Goal: Task Accomplishment & Management: Complete application form

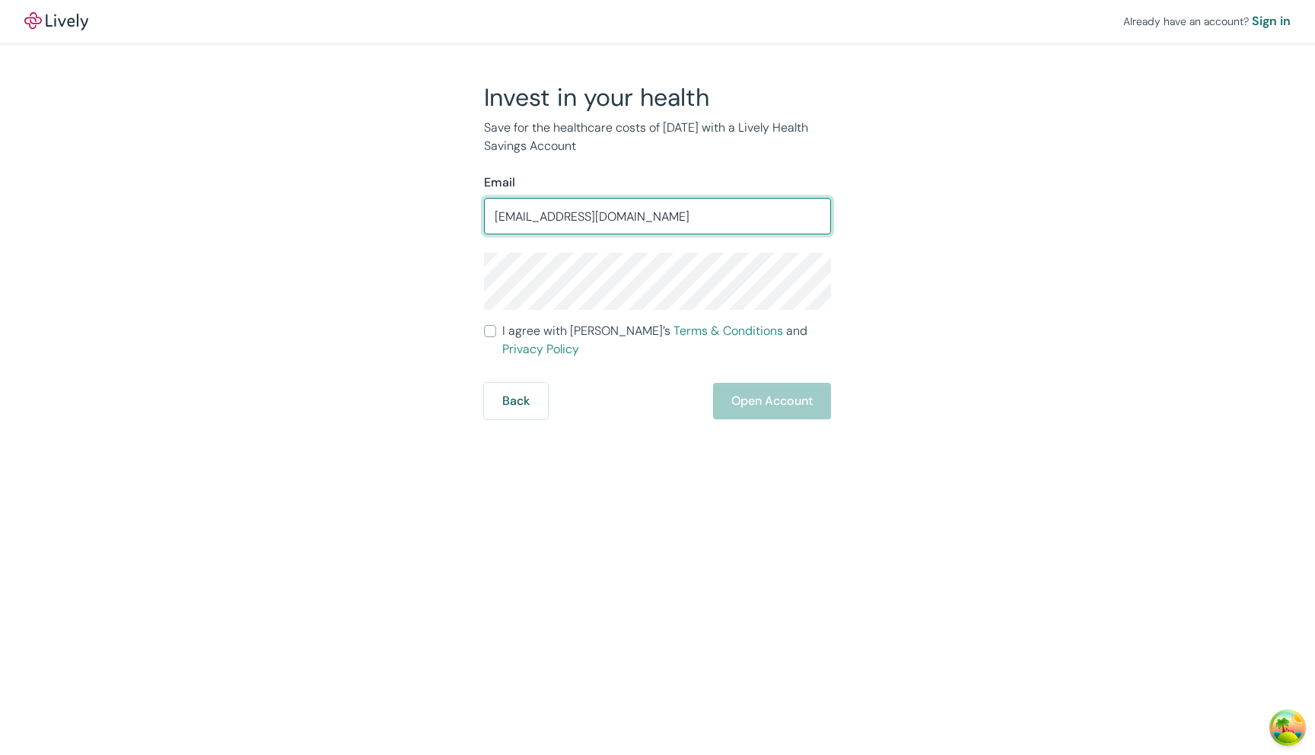
type input "jakdsfh@asdfasdf.com"
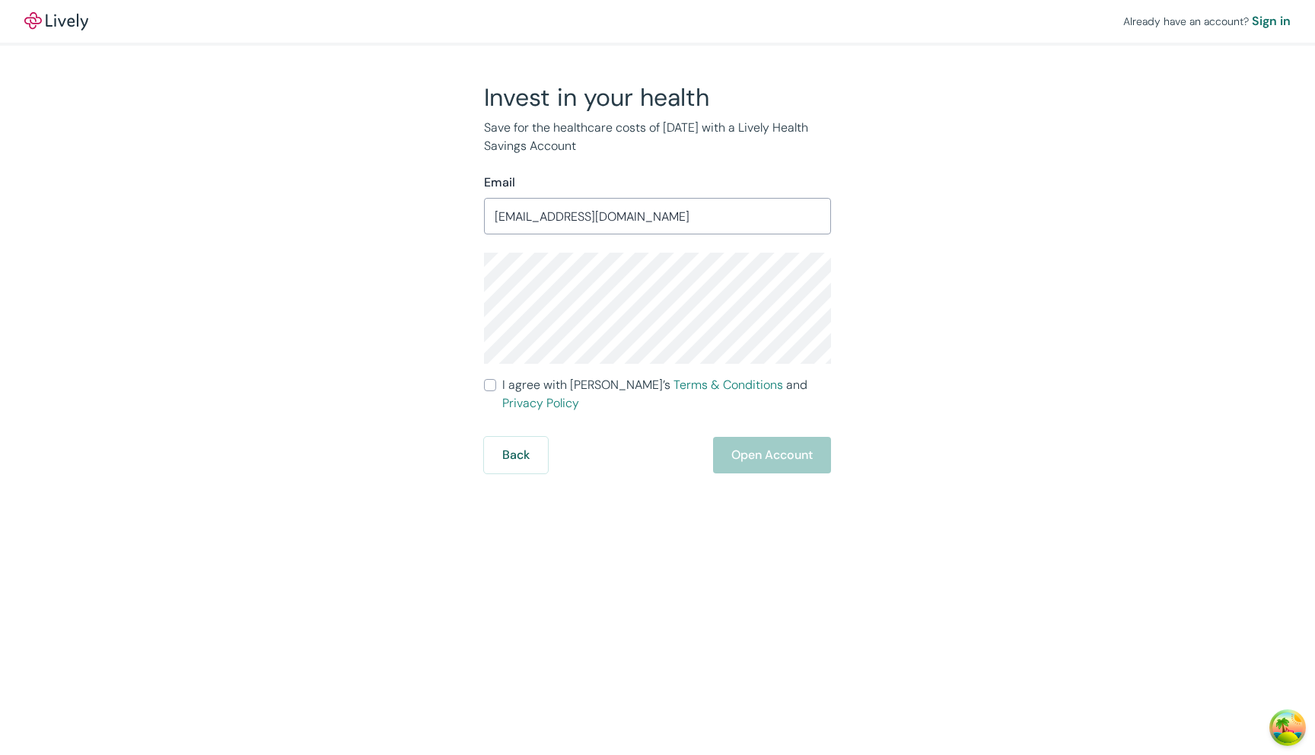
click at [556, 383] on span "I agree with Lively’s Terms & Conditions and Privacy Policy" at bounding box center [666, 394] width 329 height 37
click at [496, 383] on input "I agree with Lively’s Terms & Conditions and Privacy Policy" at bounding box center [490, 385] width 12 height 12
checkbox input "true"
click at [778, 438] on button "Open Account" at bounding box center [772, 455] width 118 height 37
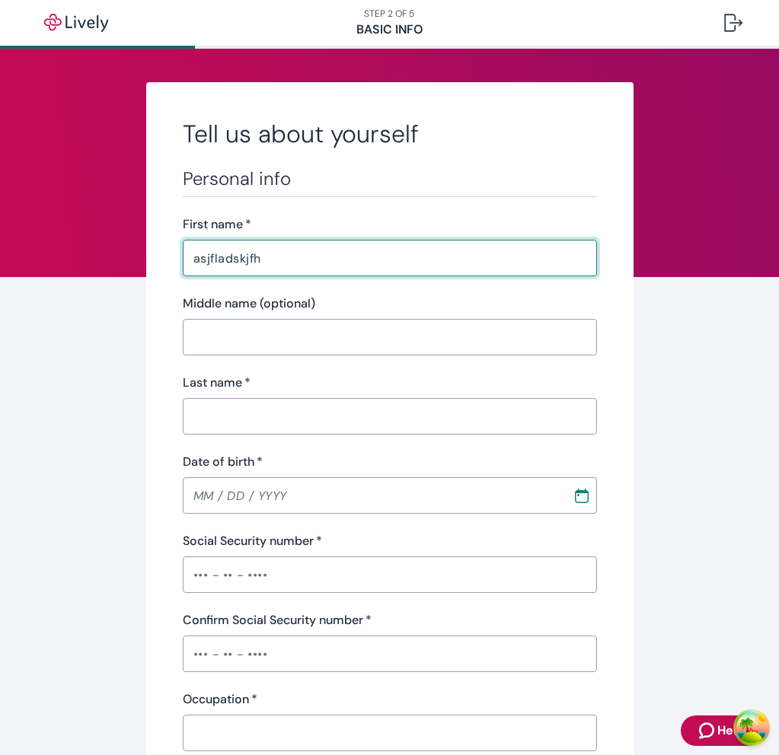
type input "asjfladskjfh"
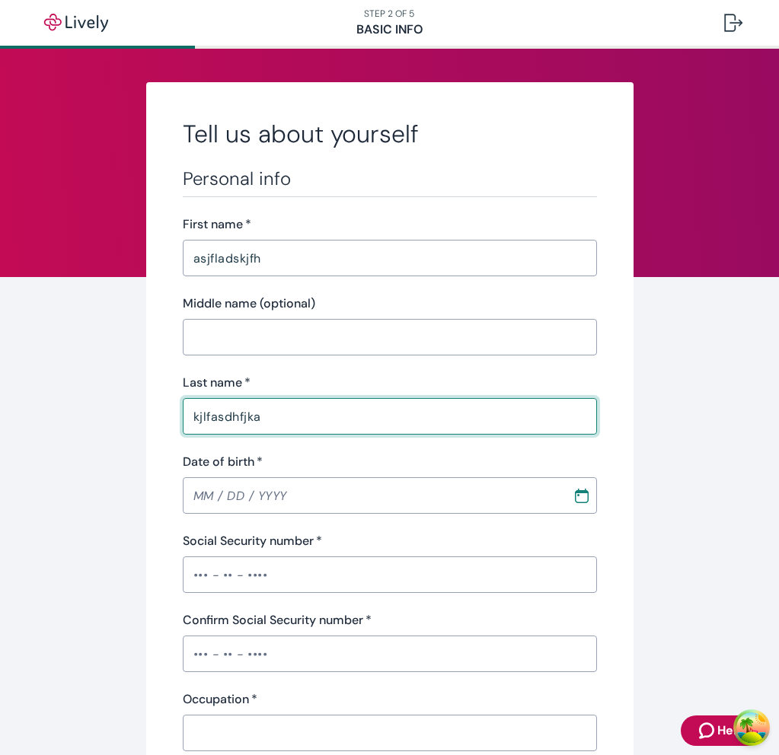
type input "kjlfasdhfjka"
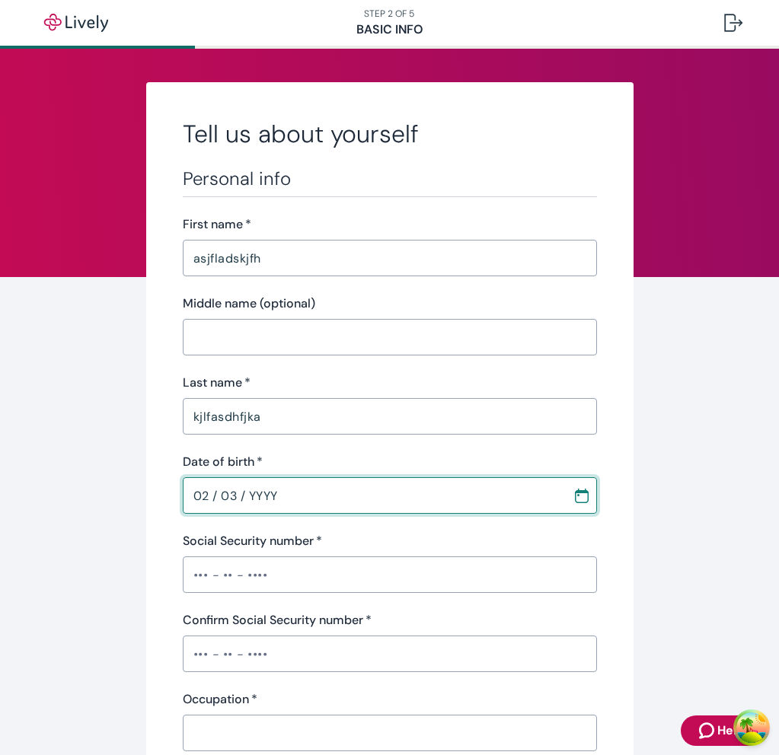
type input "02 / 03 / YYYY"
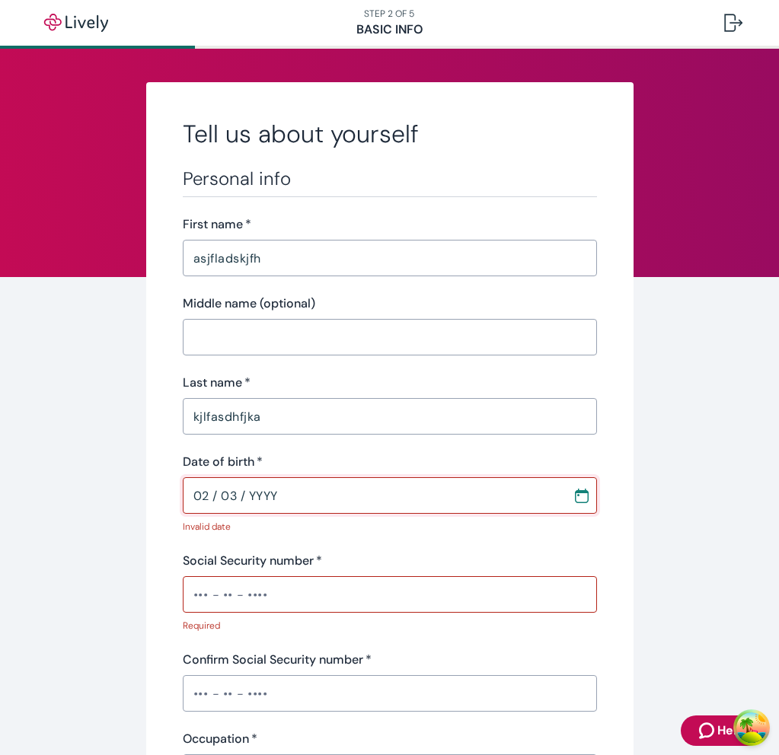
click at [278, 486] on input "02 / 03 / YYYY" at bounding box center [372, 495] width 379 height 30
click at [273, 495] on input "02 / 03 / YYYY" at bounding box center [372, 495] width 379 height 30
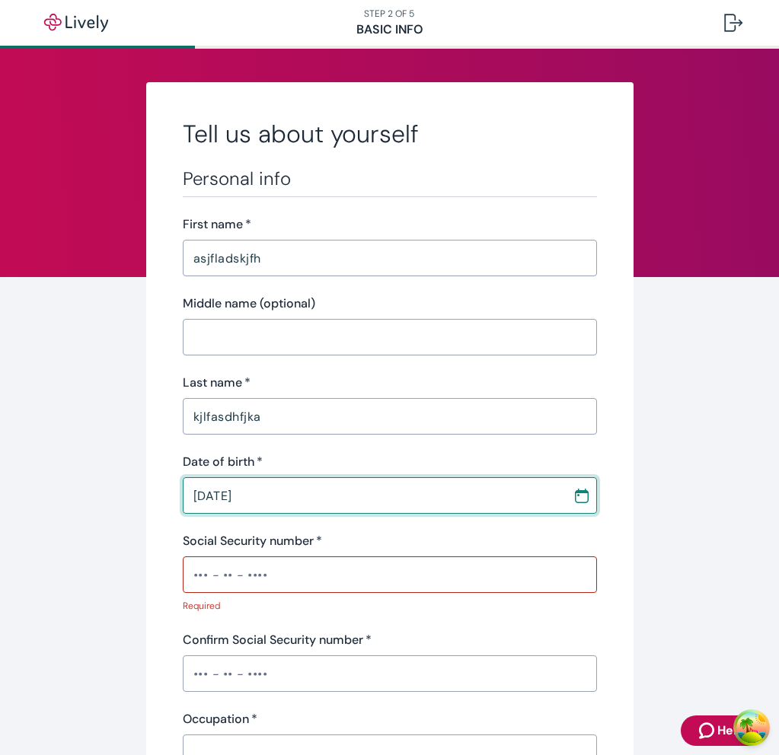
type input "02 / 03 / 1993"
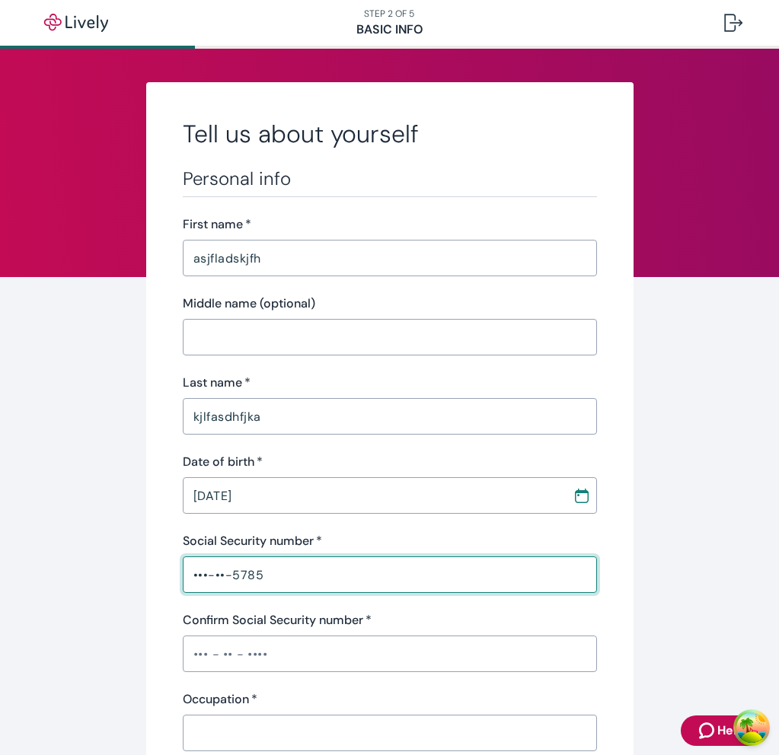
type input "•••-••-5785"
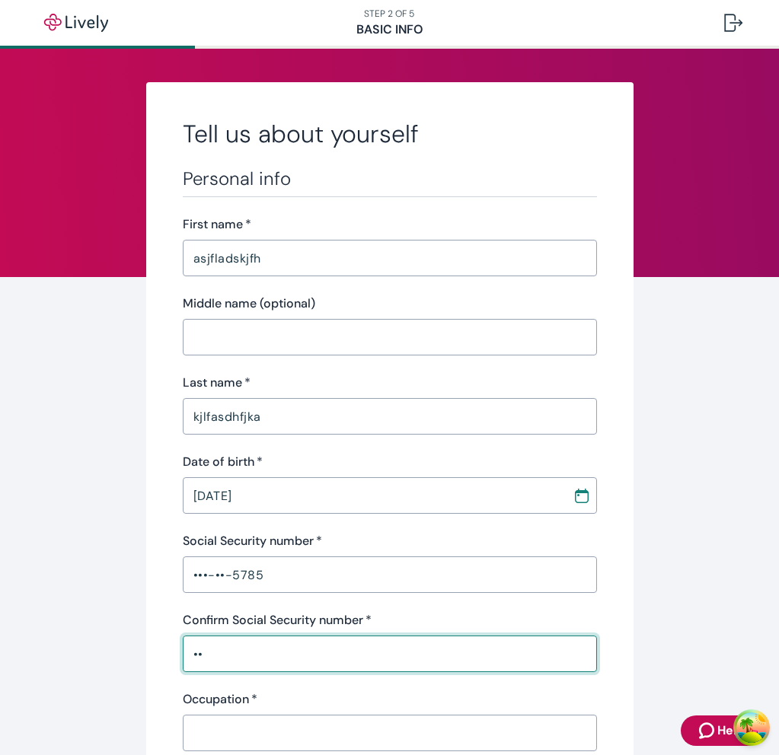
type input "•"
type input "•••-••-5785"
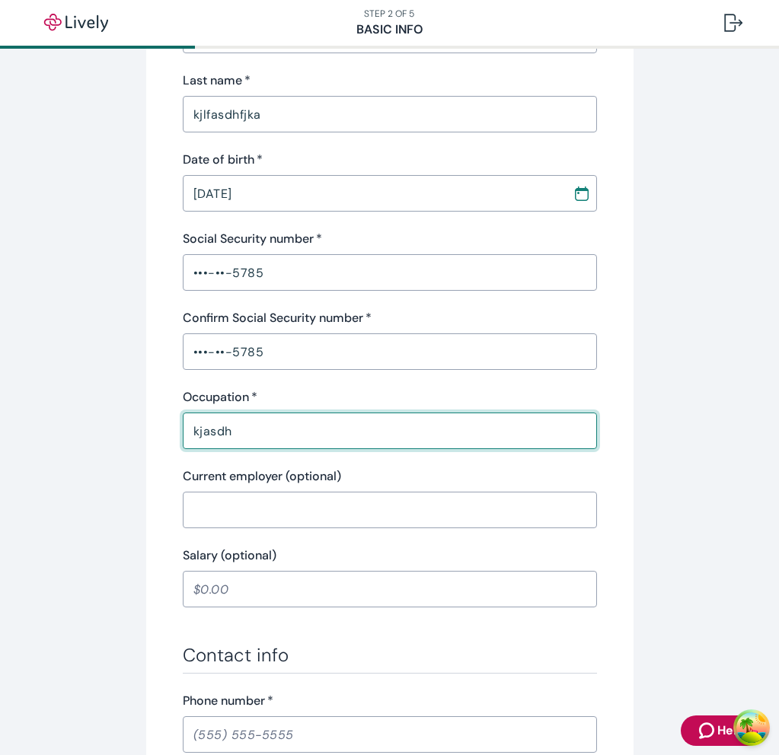
scroll to position [303, 0]
type input "kjasdhfl"
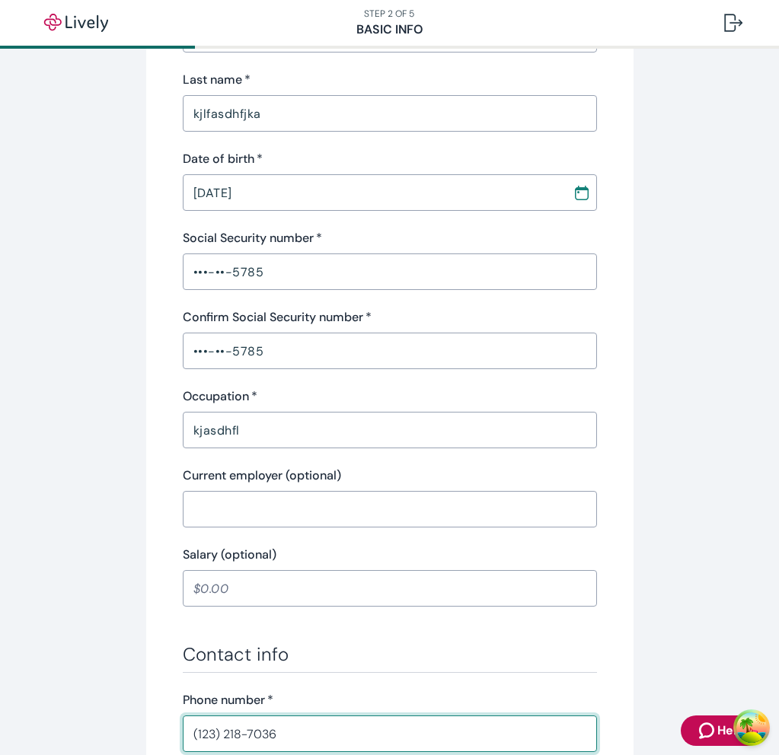
type input "(123) 218-7036"
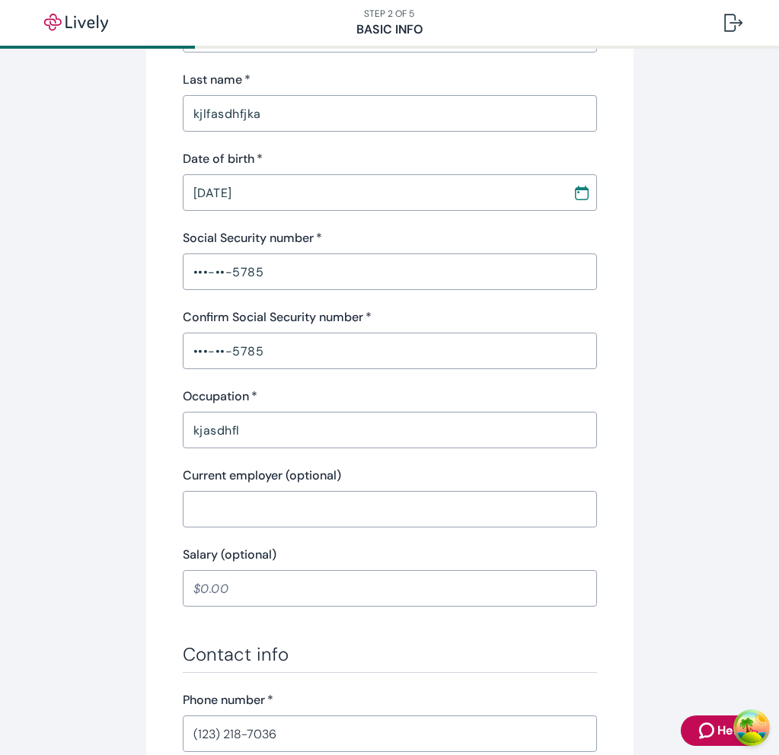
scroll to position [714, 0]
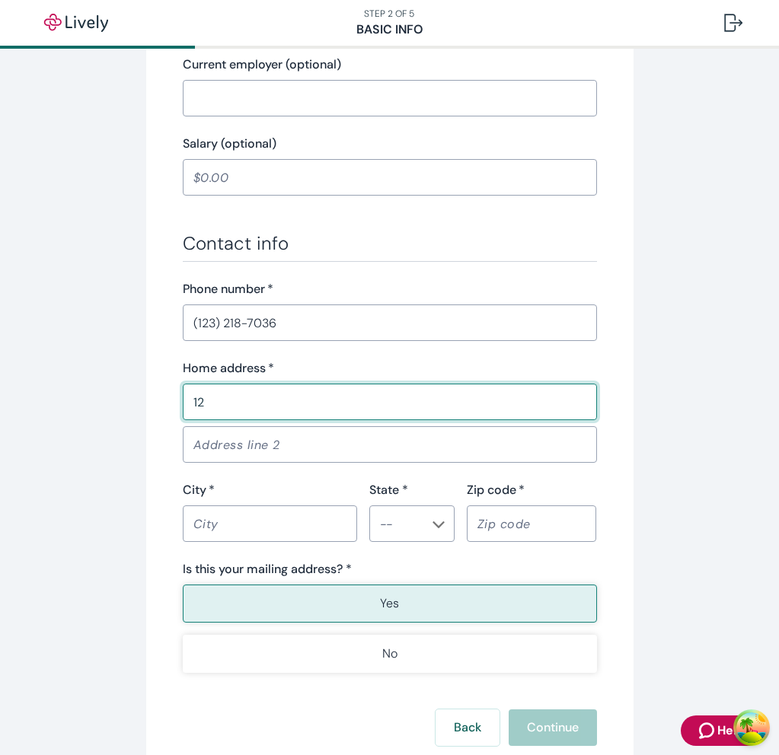
type input "1"
type input "dafkljadshfjhk"
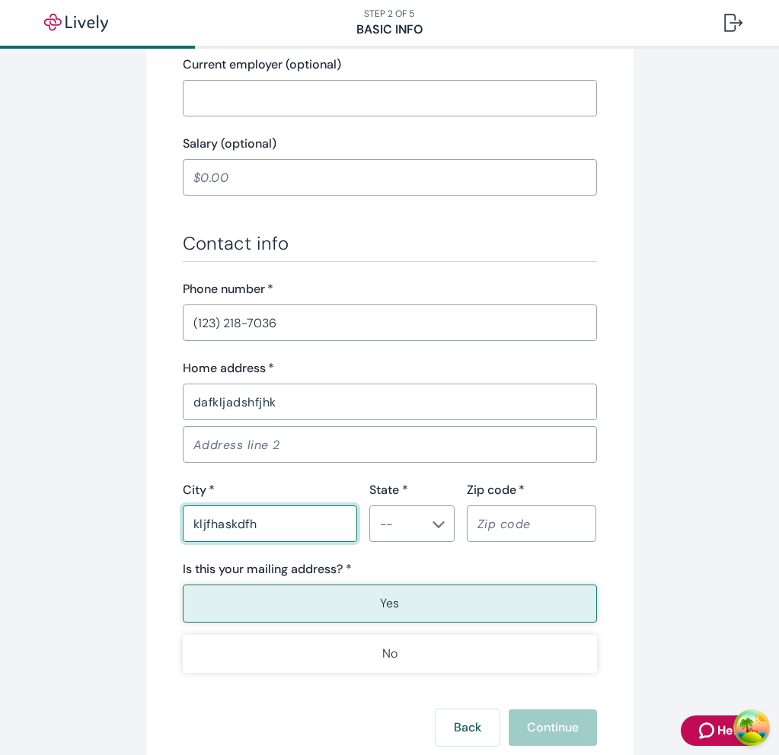
type input "kljfhaskdfh"
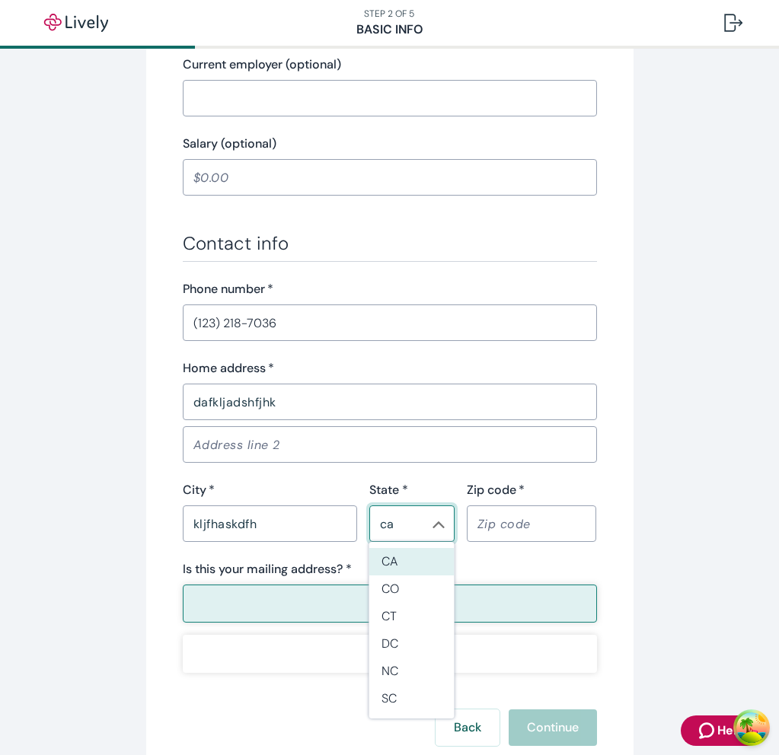
type input "CA"
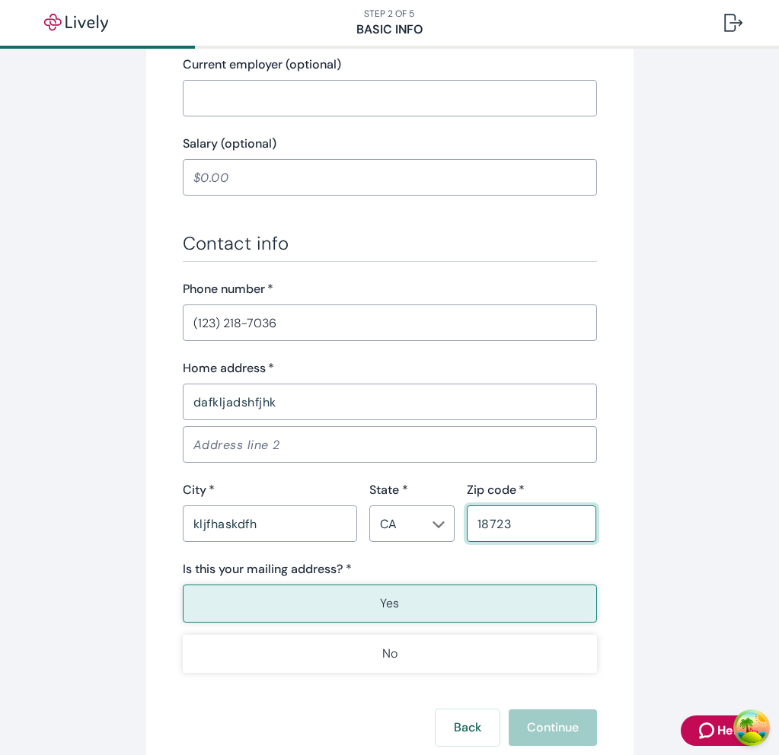
type input "18723"
type button "true"
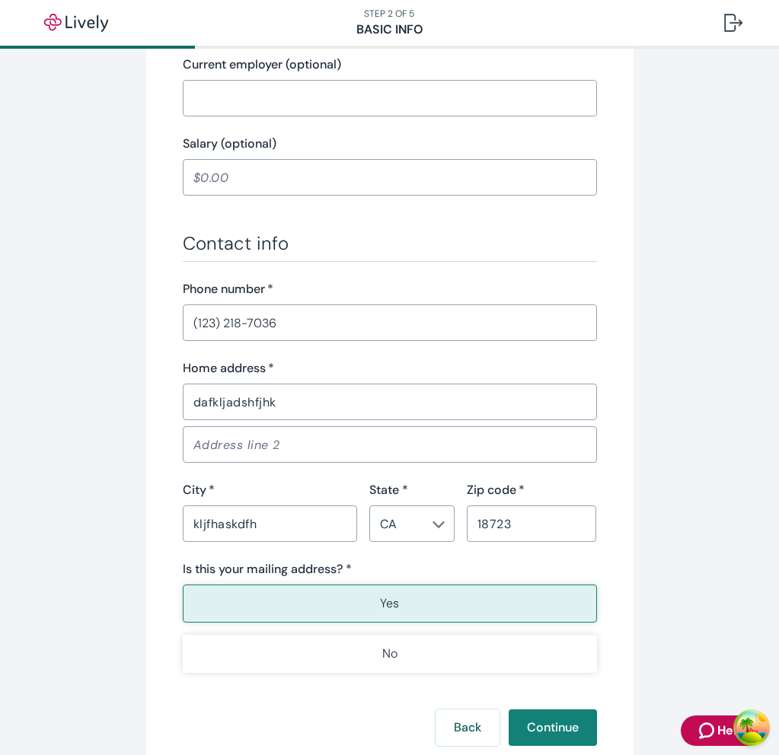
type button "false"
click at [508, 709] on button "Continue" at bounding box center [552, 727] width 88 height 37
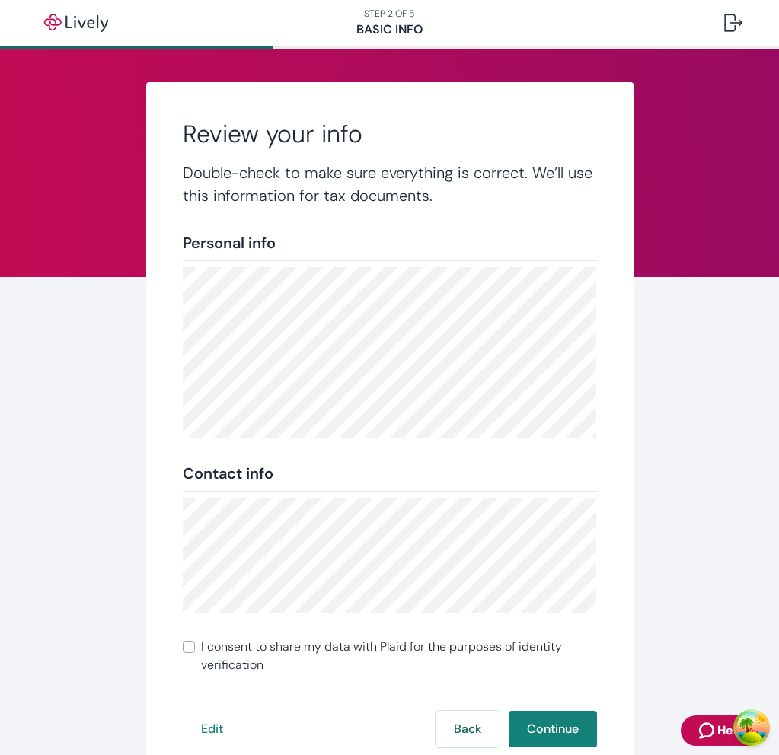
click at [459, 655] on span "I consent to share my data with Plaid for the purposes of identity verification" at bounding box center [399, 656] width 396 height 37
click at [195, 653] on input "I consent to share my data with Plaid for the purposes of identity verification" at bounding box center [189, 647] width 12 height 12
checkbox input "true"
click at [562, 716] on button "Continue" at bounding box center [552, 729] width 88 height 37
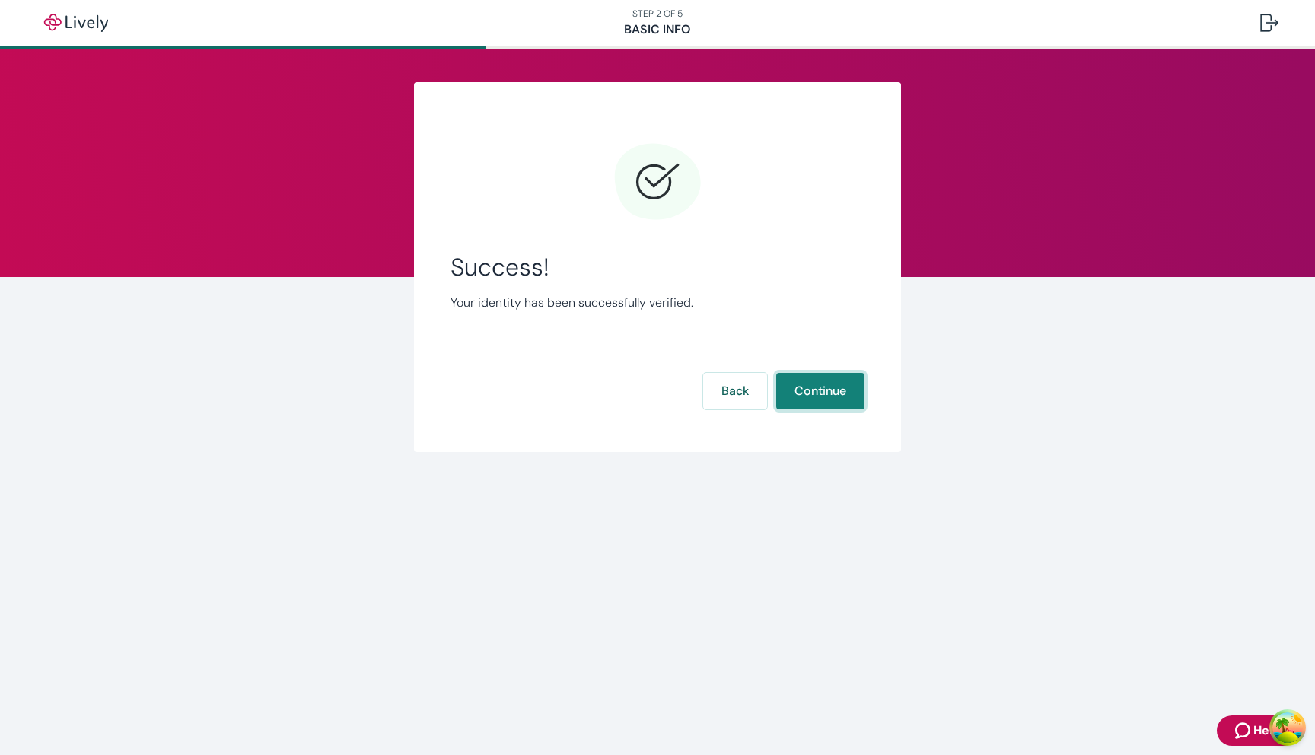
click at [776, 373] on button "Continue" at bounding box center [820, 391] width 88 height 37
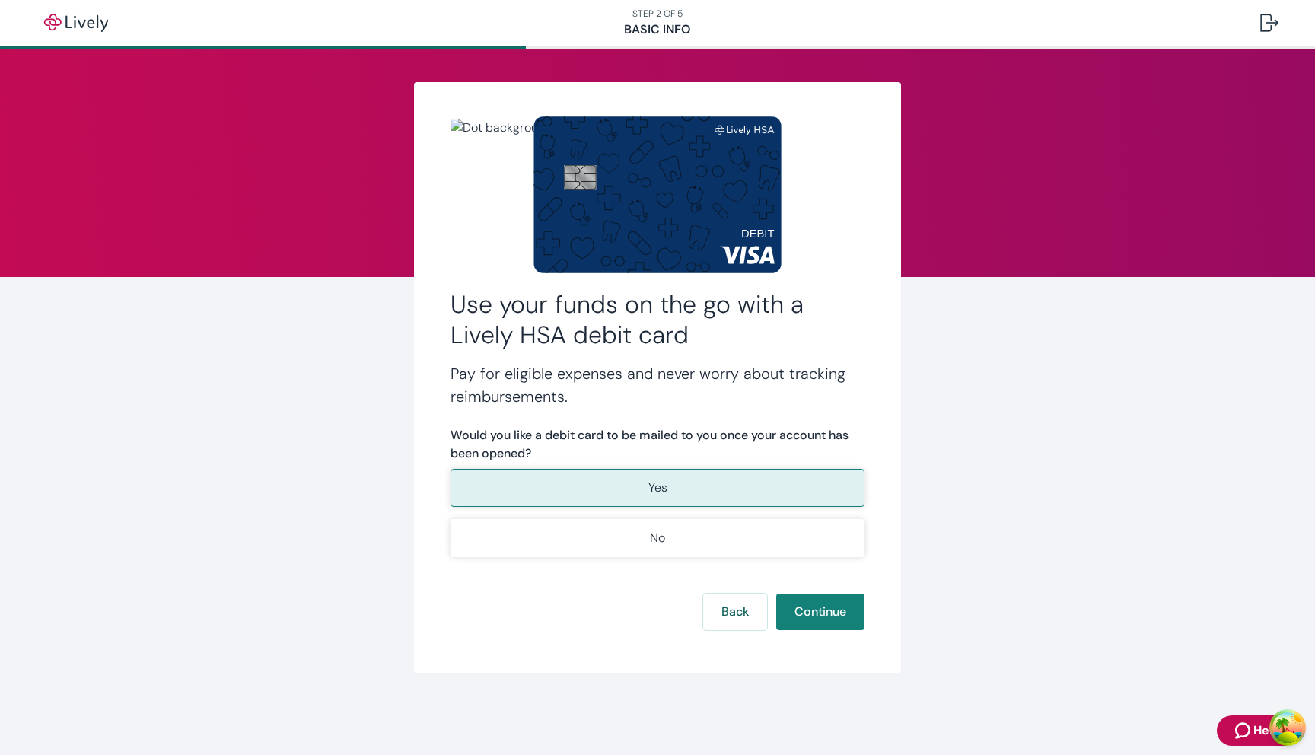
type button "true"
type button "false"
click at [776, 594] on button "Continue" at bounding box center [820, 612] width 88 height 37
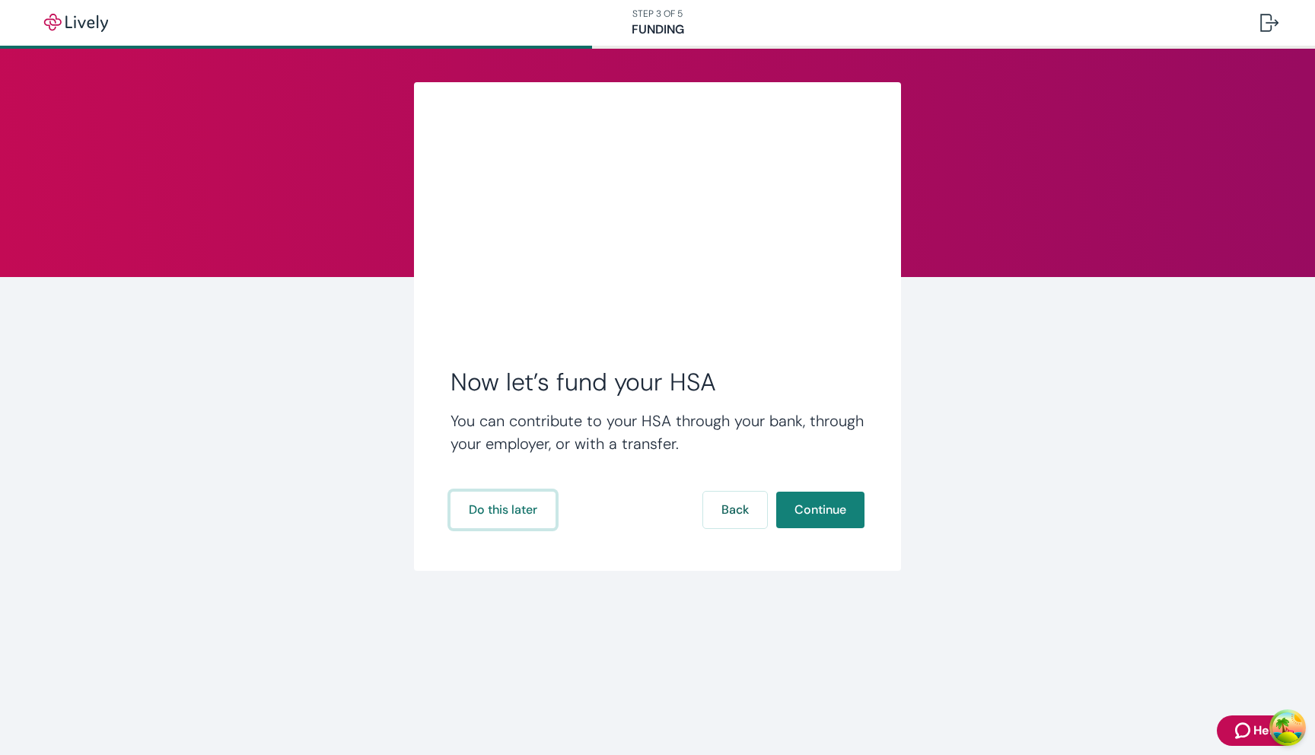
click at [451, 492] on button "Do this later" at bounding box center [503, 510] width 105 height 37
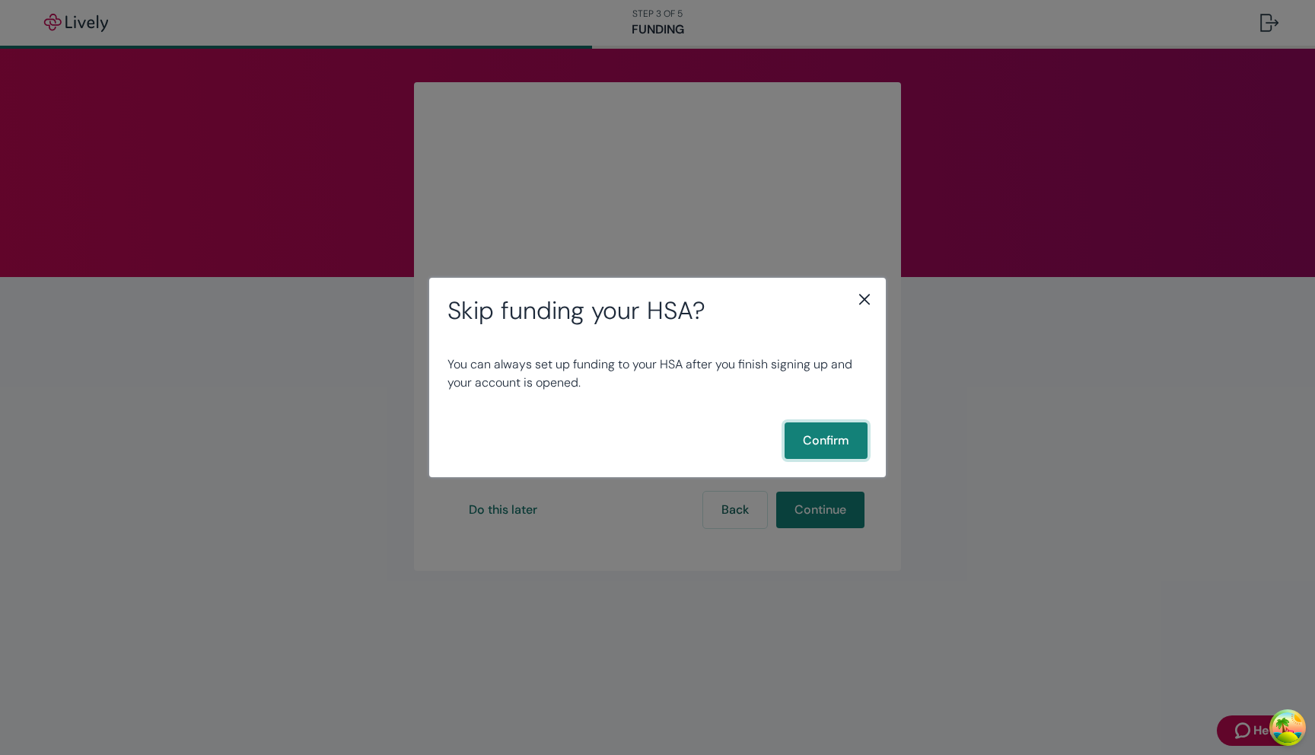
click at [778, 422] on button "Confirm" at bounding box center [826, 440] width 83 height 37
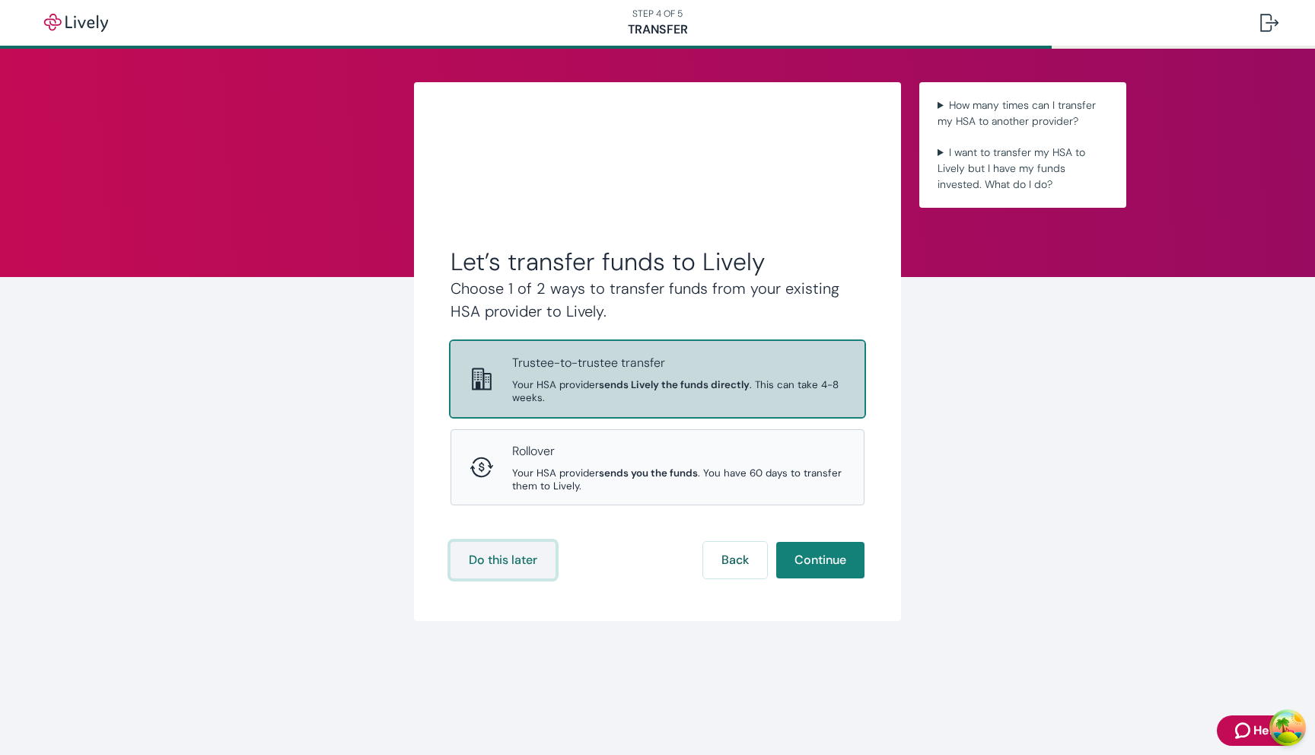
click at [521, 557] on button "Do this later" at bounding box center [503, 560] width 105 height 37
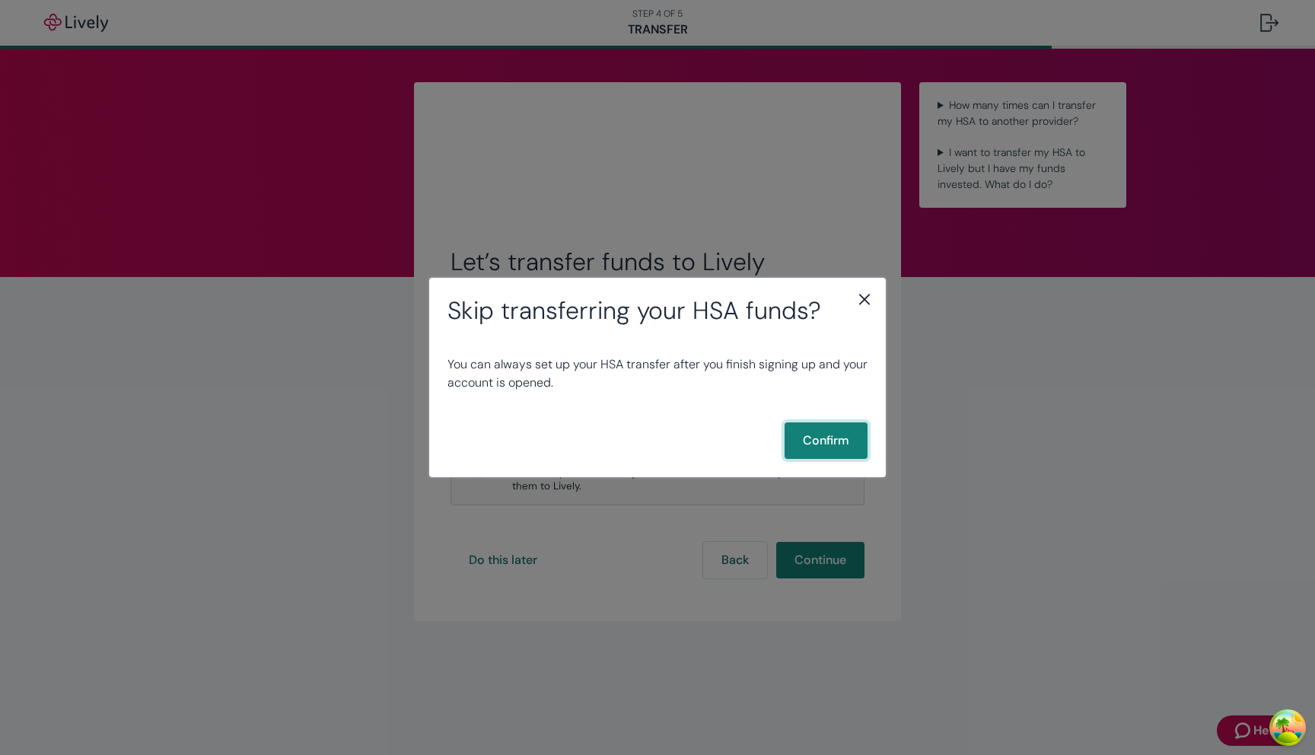
click at [778, 438] on button "Confirm" at bounding box center [826, 440] width 83 height 37
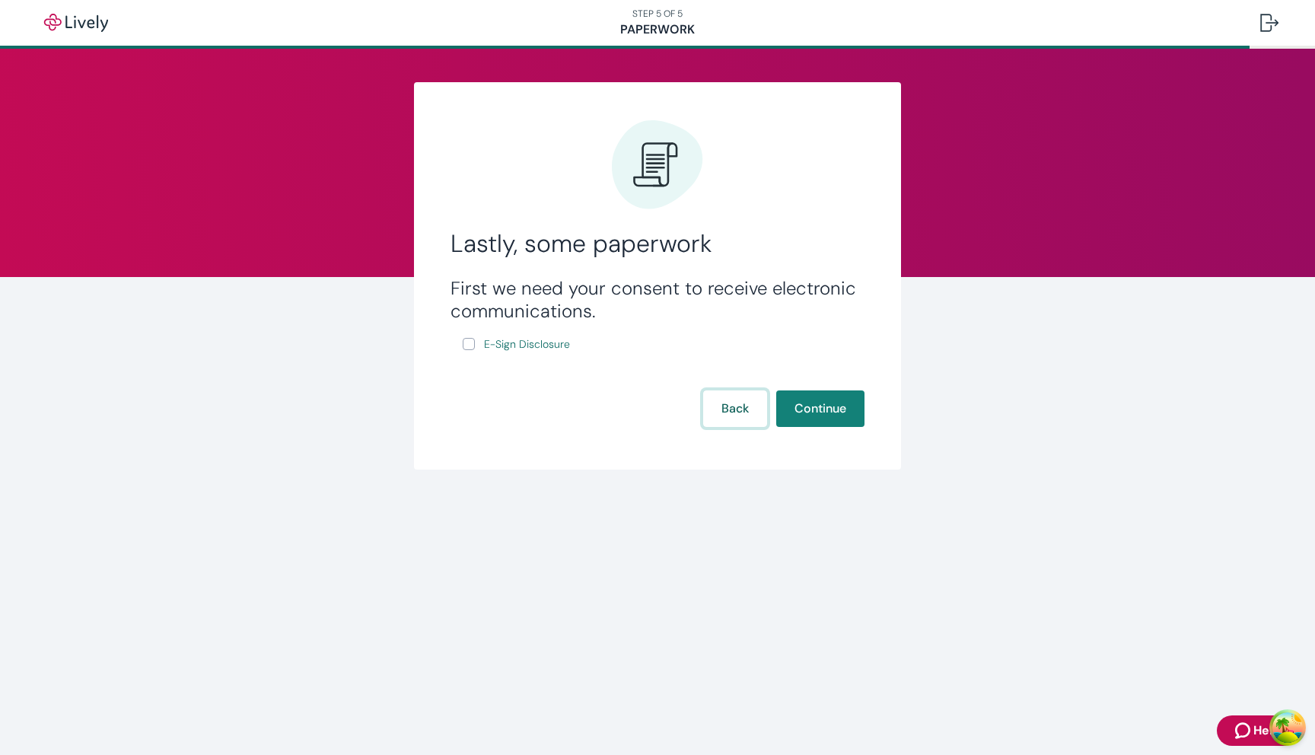
click at [750, 405] on button "Back" at bounding box center [735, 408] width 64 height 37
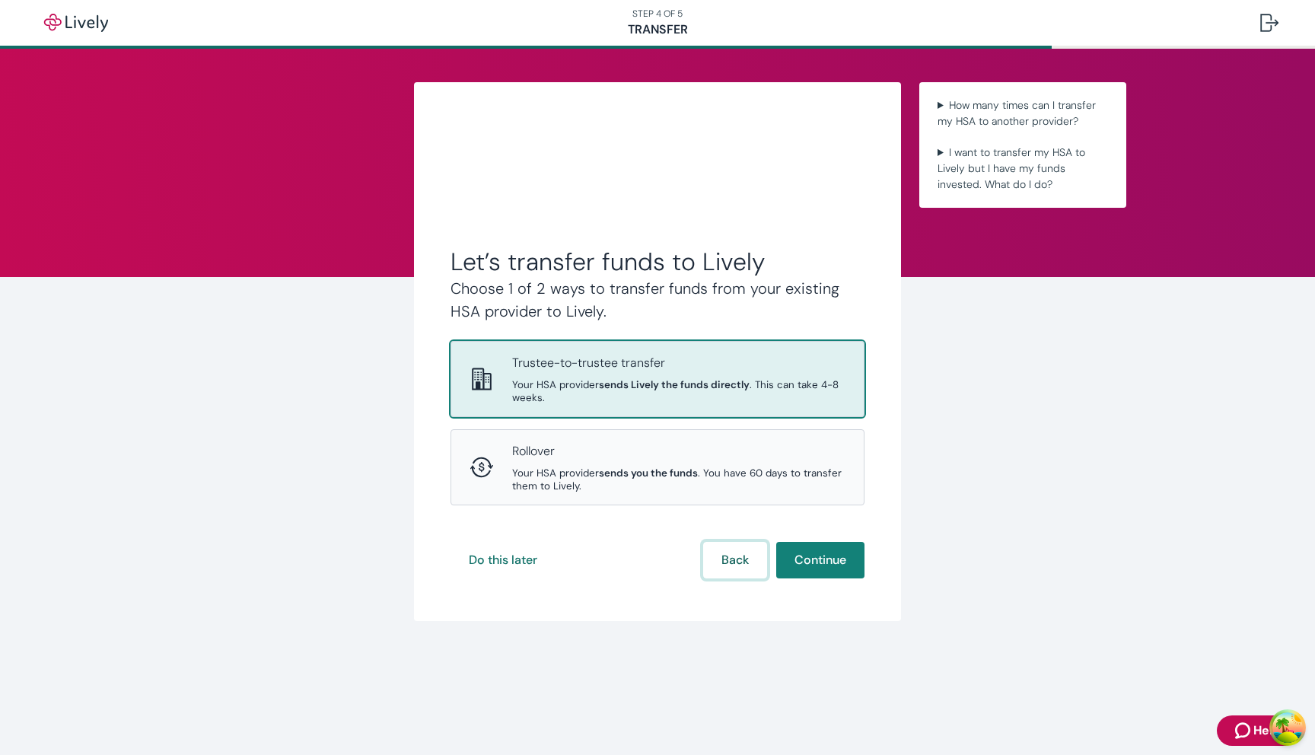
click at [750, 568] on button "Back" at bounding box center [735, 560] width 64 height 37
click at [498, 553] on button "Do this later" at bounding box center [503, 560] width 105 height 37
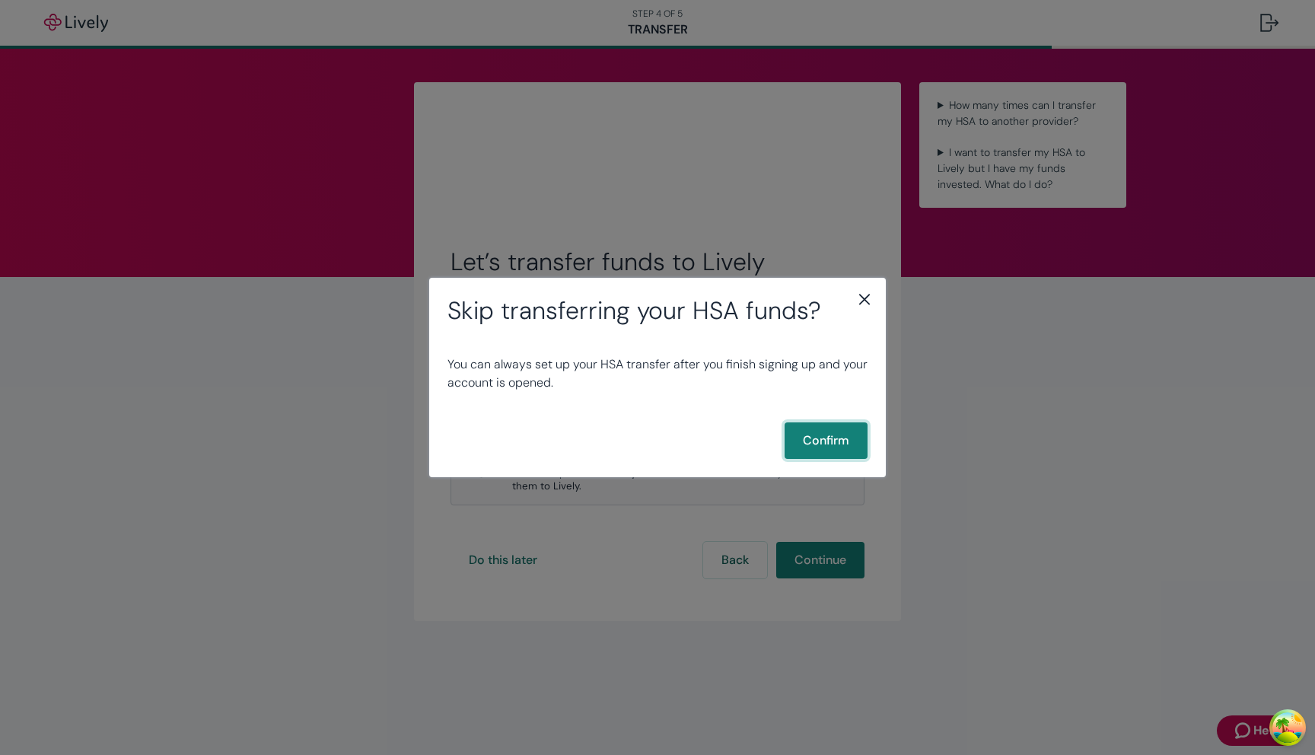
click at [834, 447] on button "Confirm" at bounding box center [826, 440] width 83 height 37
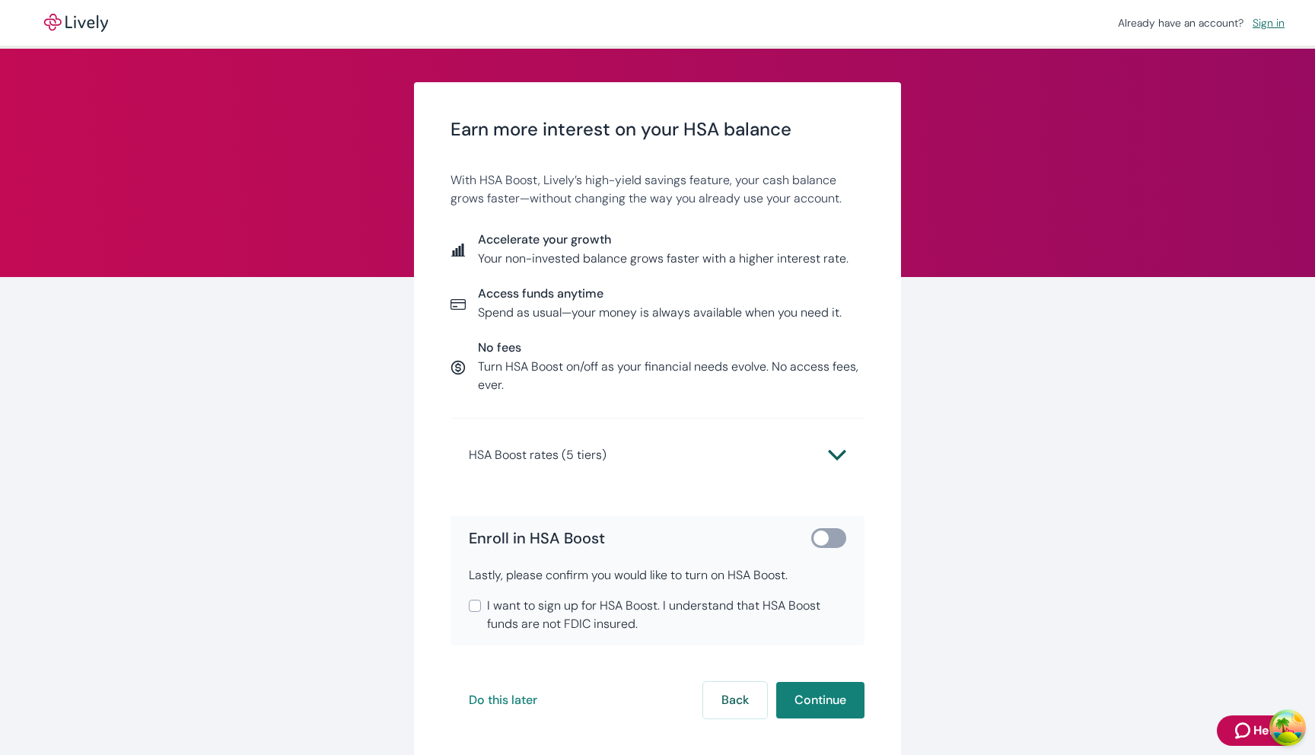
scroll to position [79, 0]
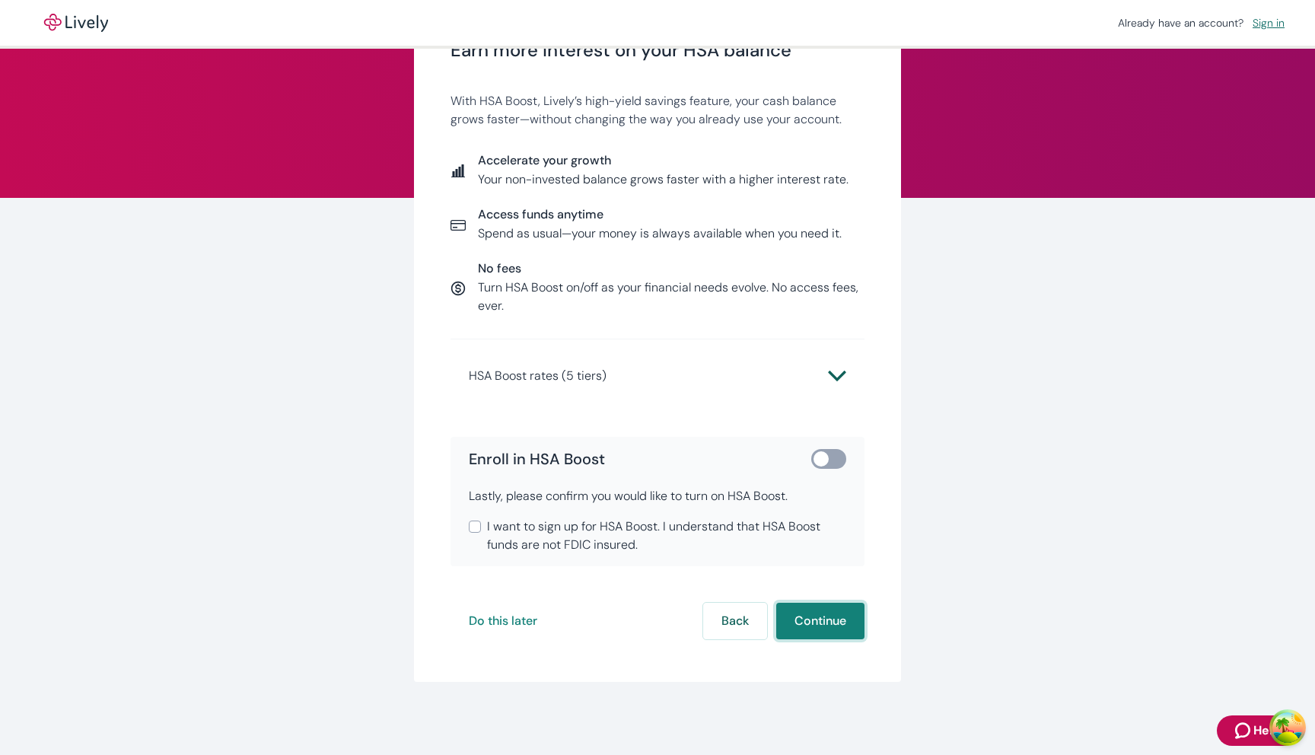
click at [812, 619] on button "Continue" at bounding box center [820, 621] width 88 height 37
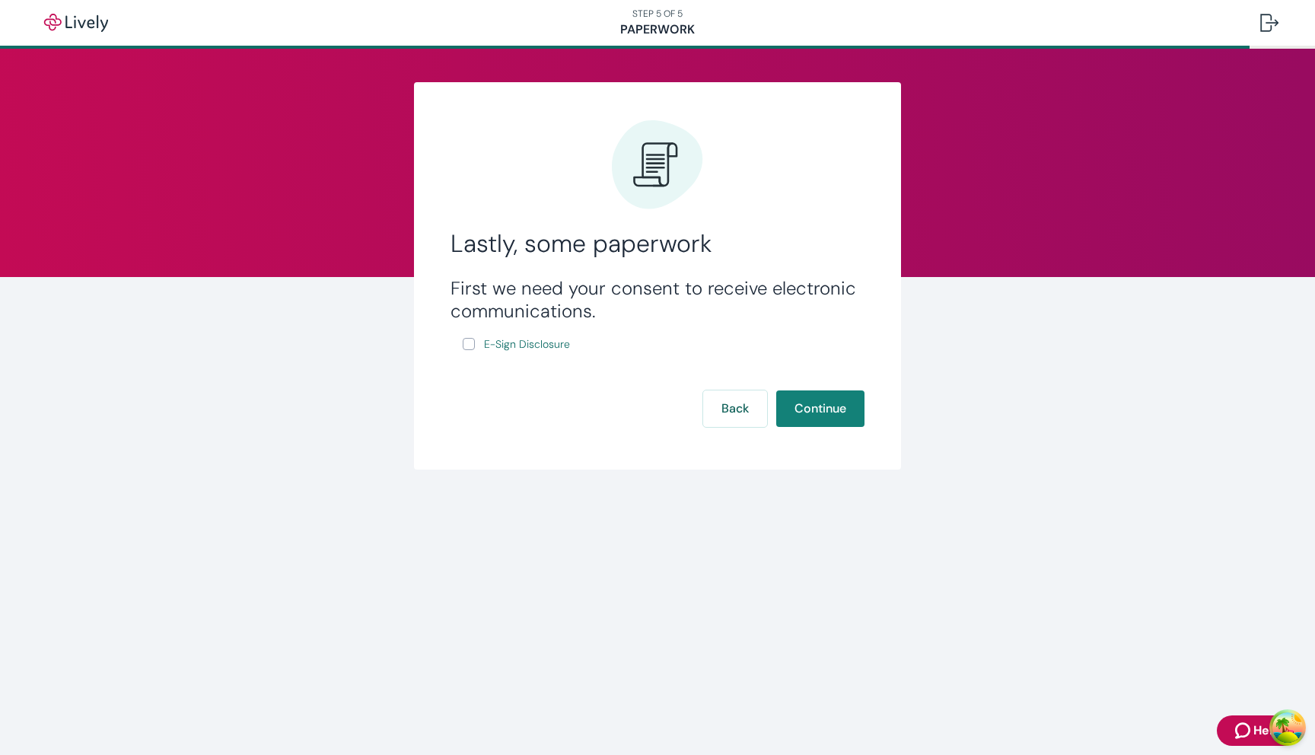
click at [470, 339] on input "E-Sign Disclosure" at bounding box center [469, 344] width 12 height 12
checkbox input "true"
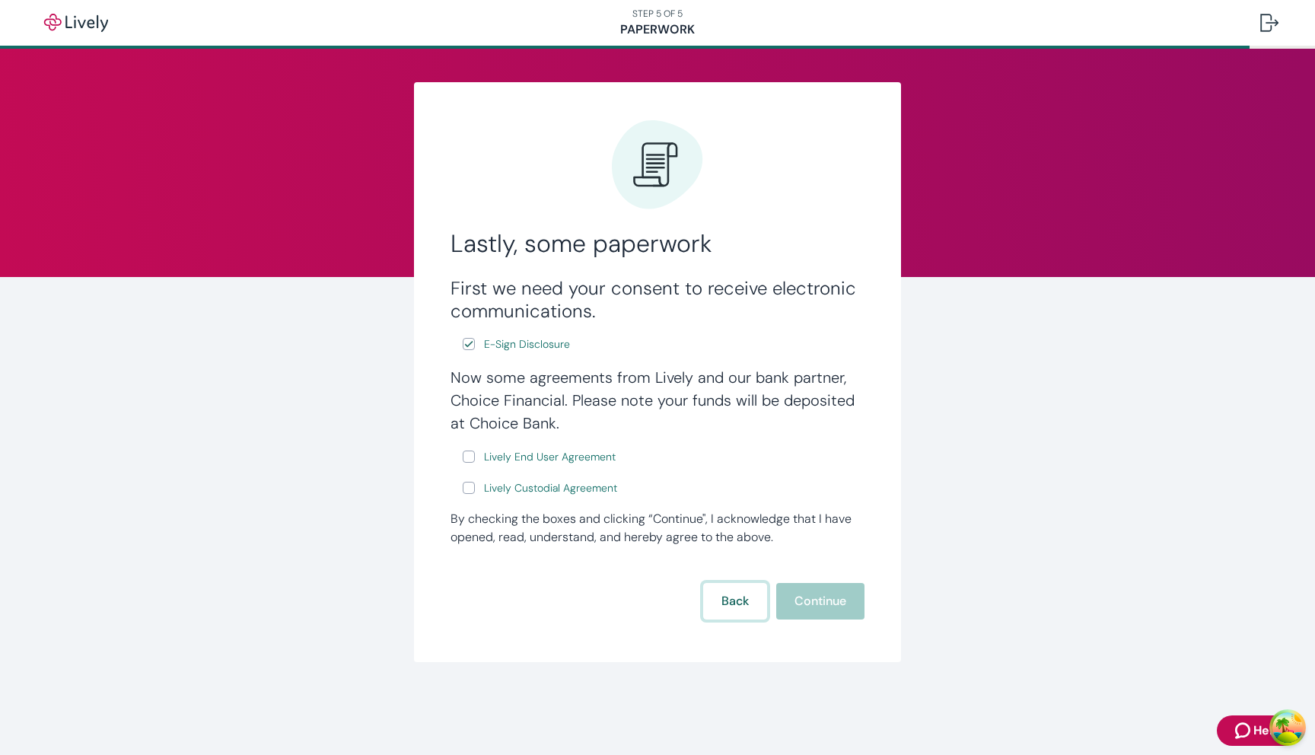
click at [727, 604] on button "Back" at bounding box center [735, 601] width 64 height 37
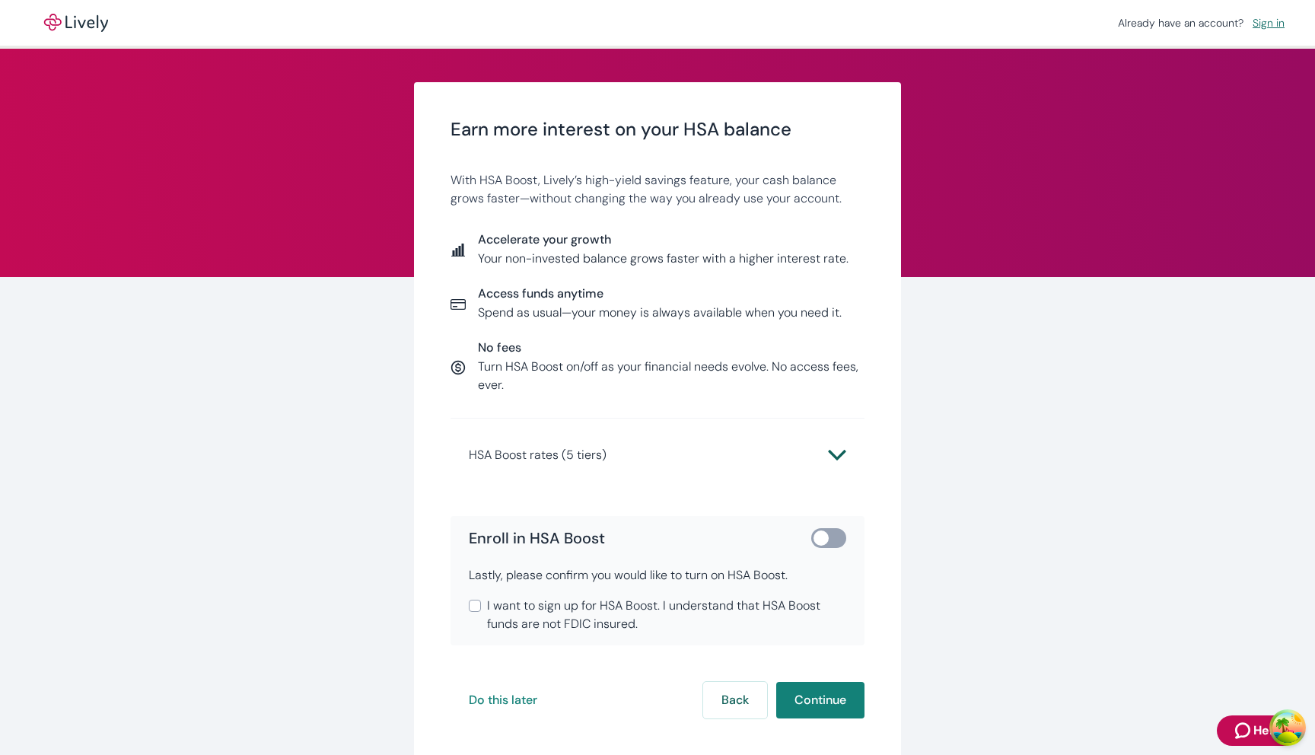
click at [831, 547] on span at bounding box center [828, 538] width 35 height 20
click at [824, 540] on input "checkbox" at bounding box center [821, 538] width 46 height 15
checkbox input "true"
click at [816, 685] on button "Continue" at bounding box center [820, 700] width 88 height 37
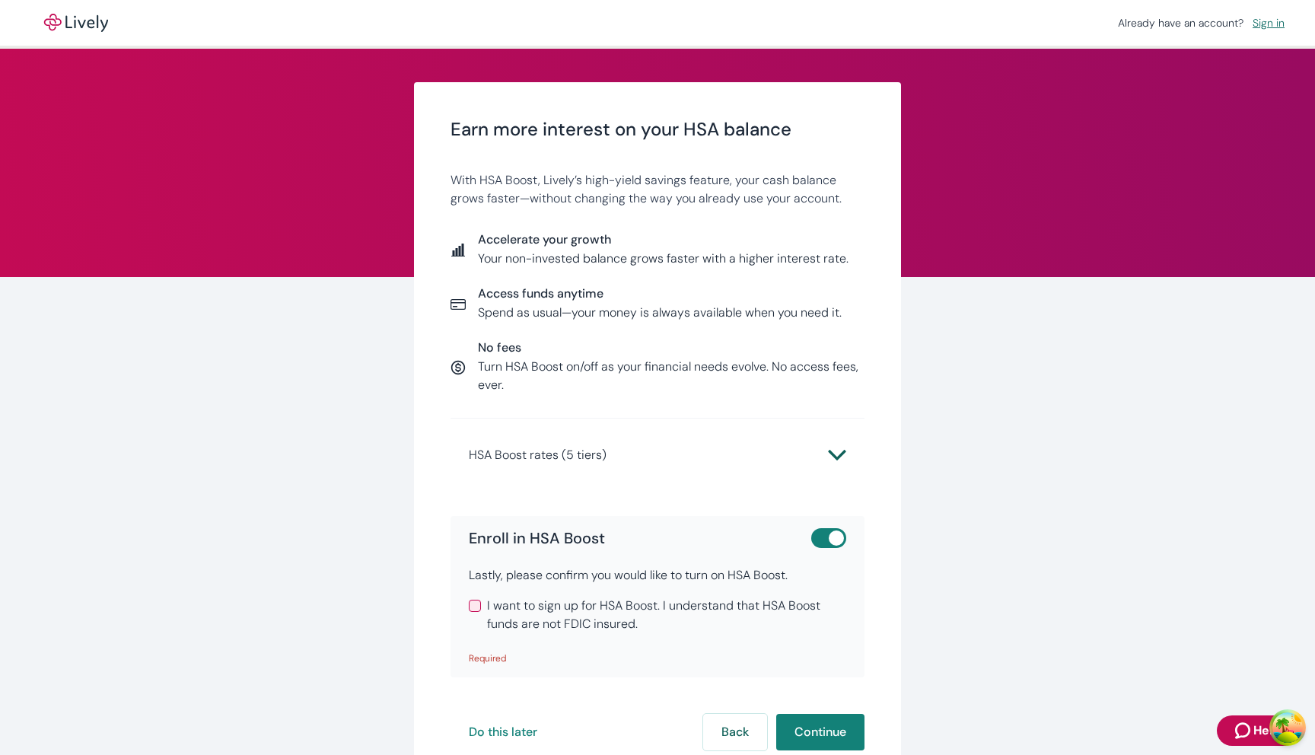
click at [699, 629] on span "I want to sign up for HSA Boost. I understand that HSA Boost funds are not FDIC…" at bounding box center [666, 615] width 359 height 37
click at [481, 612] on input "I want to sign up for HSA Boost. I understand that HSA Boost funds are not FDIC…" at bounding box center [475, 606] width 12 height 12
checkbox input "true"
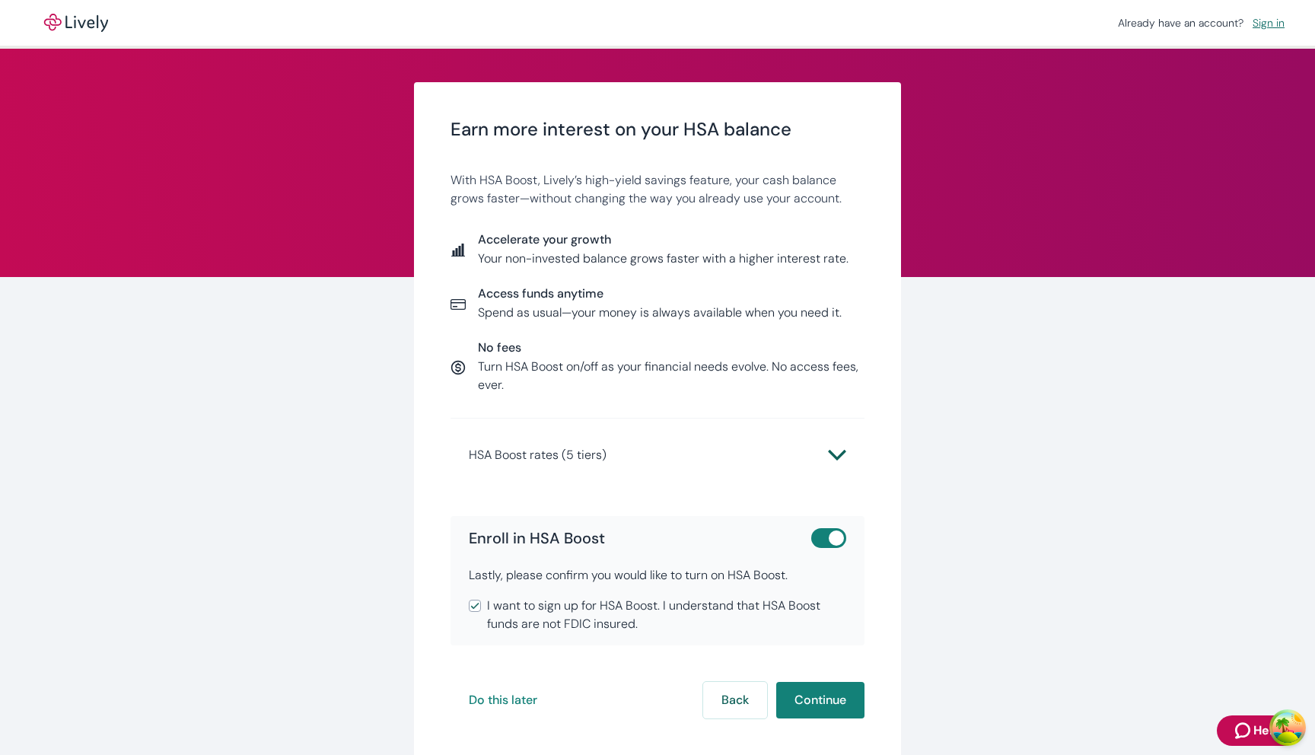
scroll to position [79, 0]
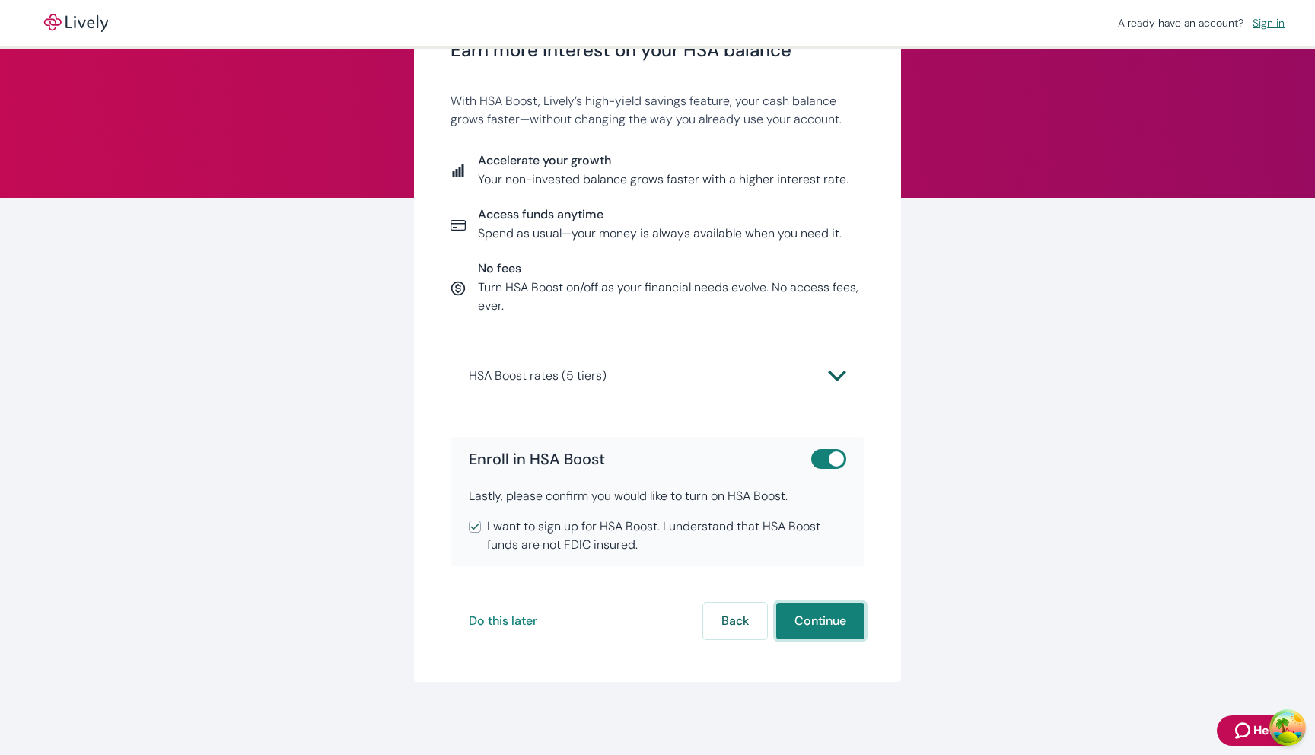
click at [808, 614] on button "Continue" at bounding box center [820, 621] width 88 height 37
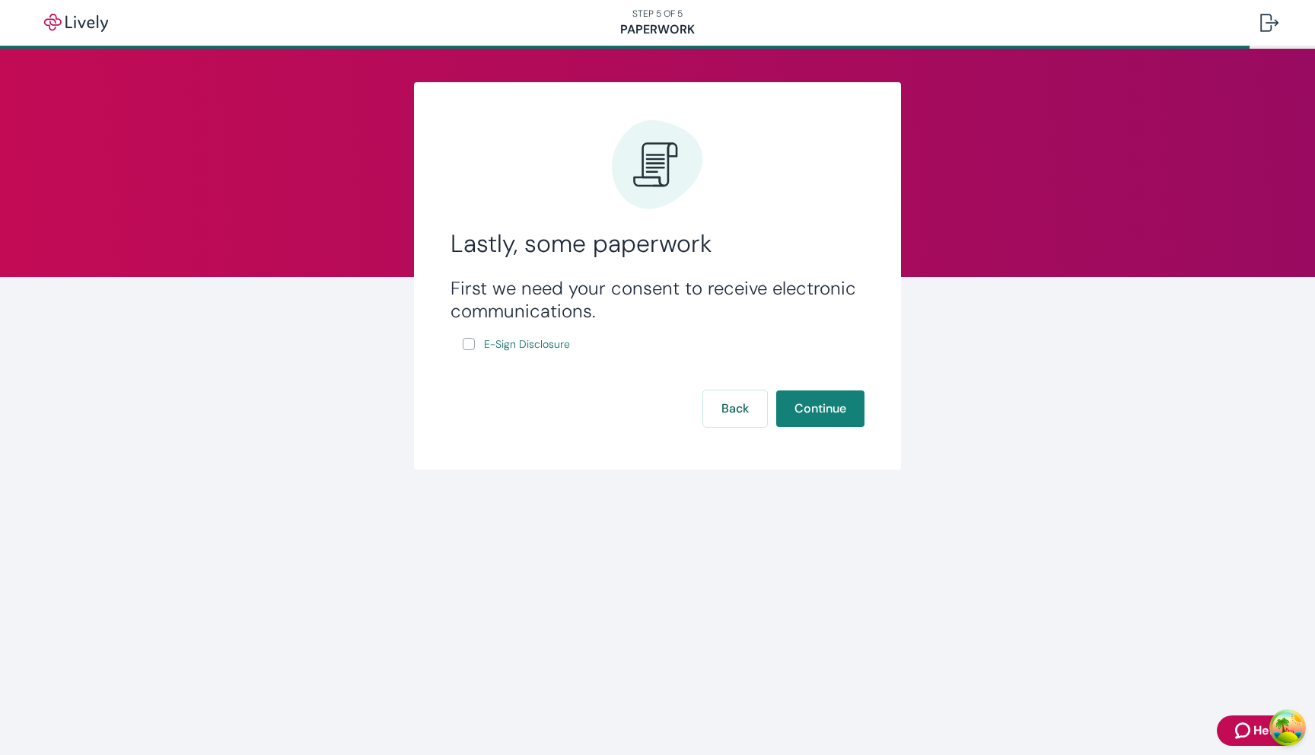
click at [462, 346] on div "First we need your consent to receive electronic communications. E-Sign Disclos…" at bounding box center [658, 315] width 414 height 77
click at [470, 346] on input "E-Sign Disclosure" at bounding box center [469, 344] width 12 height 12
checkbox input "true"
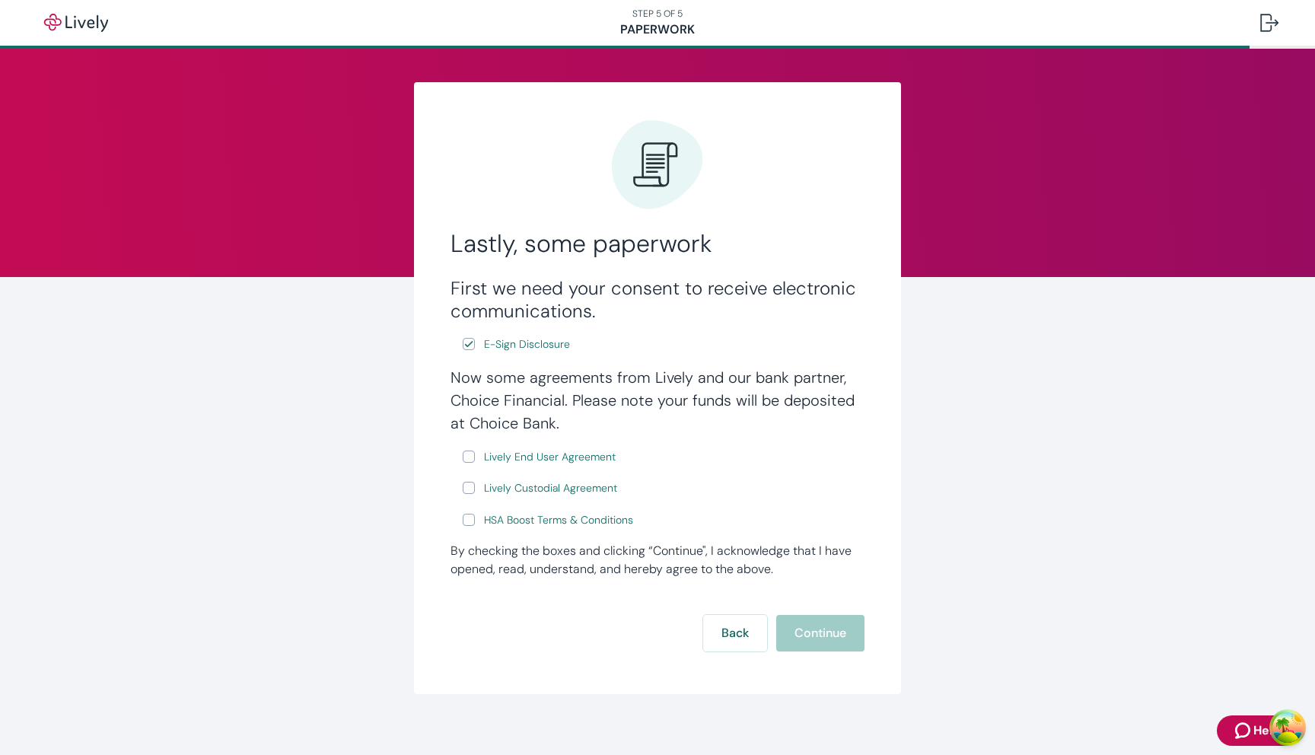
click at [475, 521] on label "HSA Boost Terms & Conditions" at bounding box center [550, 520] width 174 height 19
click at [475, 521] on input "HSA Boost Terms & Conditions" at bounding box center [469, 520] width 12 height 12
checkbox input "true"
click at [468, 486] on input "Lively Custodial Agreement" at bounding box center [469, 488] width 12 height 12
checkbox input "true"
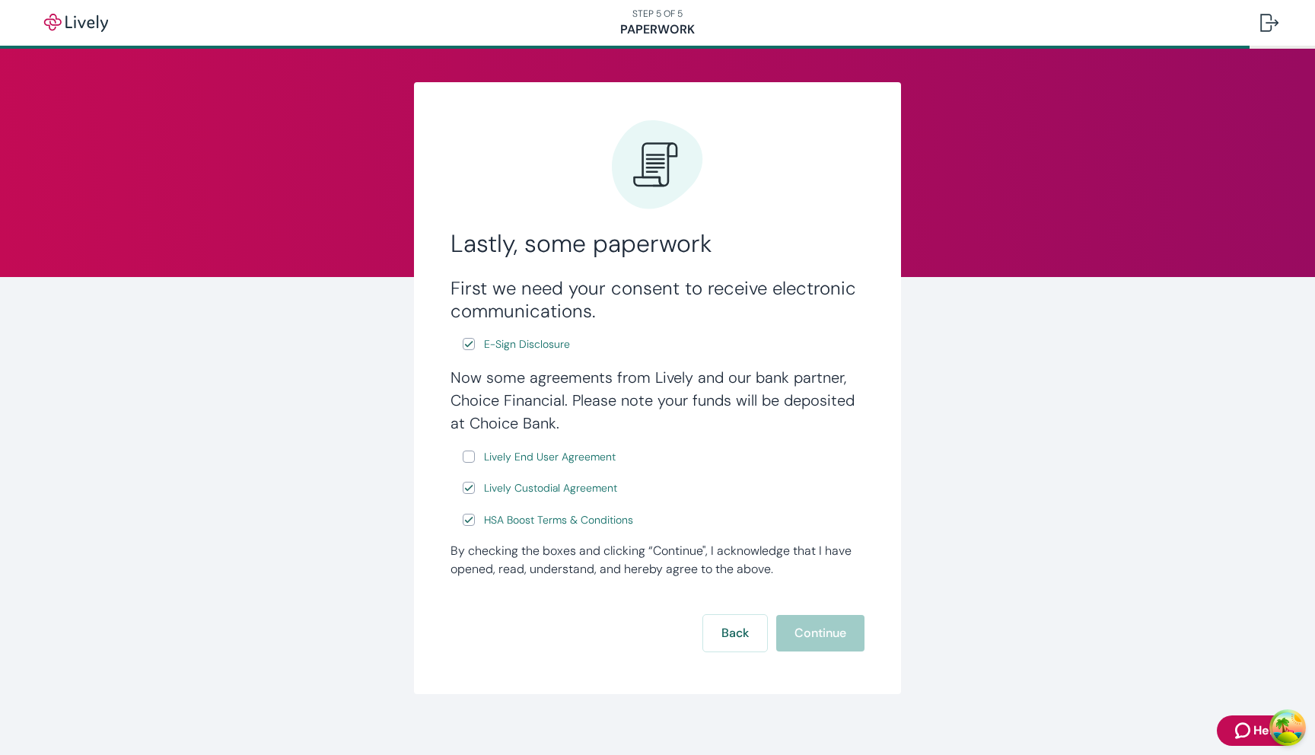
click at [468, 451] on input "Lively End User Agreement" at bounding box center [469, 457] width 12 height 12
checkbox input "true"
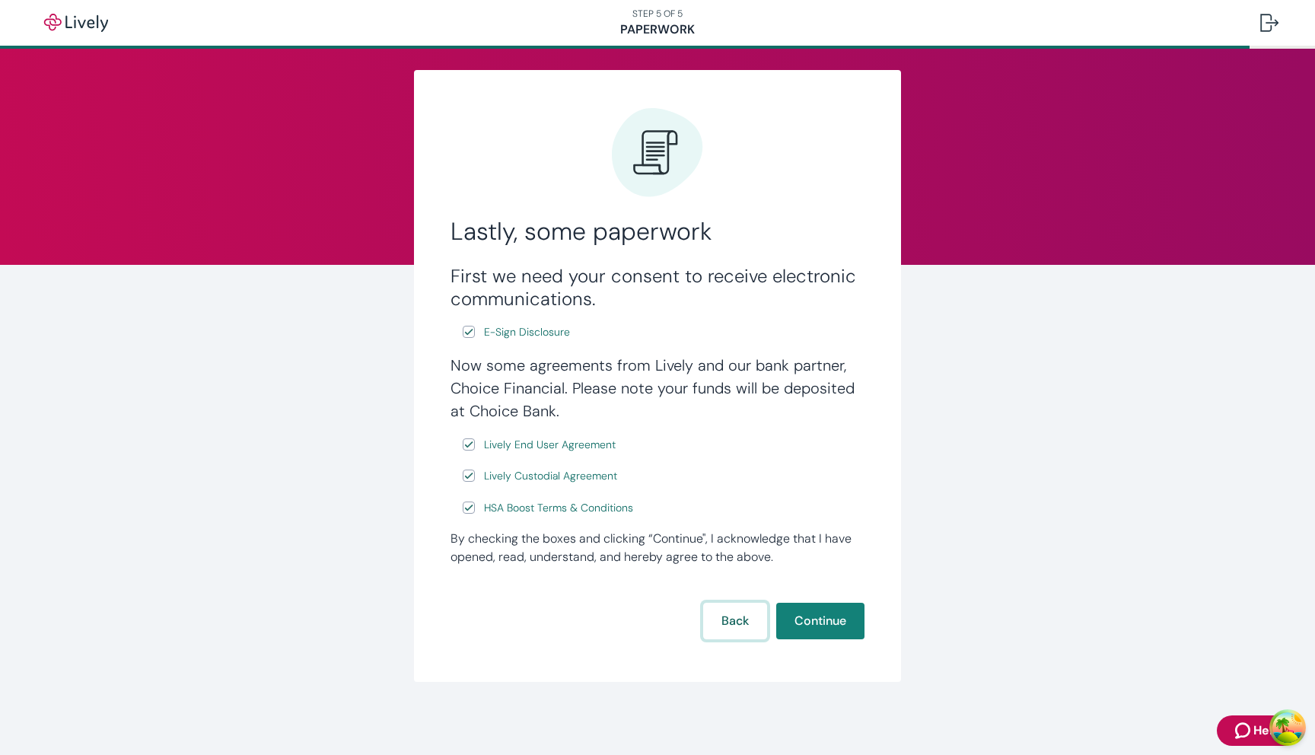
click at [756, 628] on button "Back" at bounding box center [735, 621] width 64 height 37
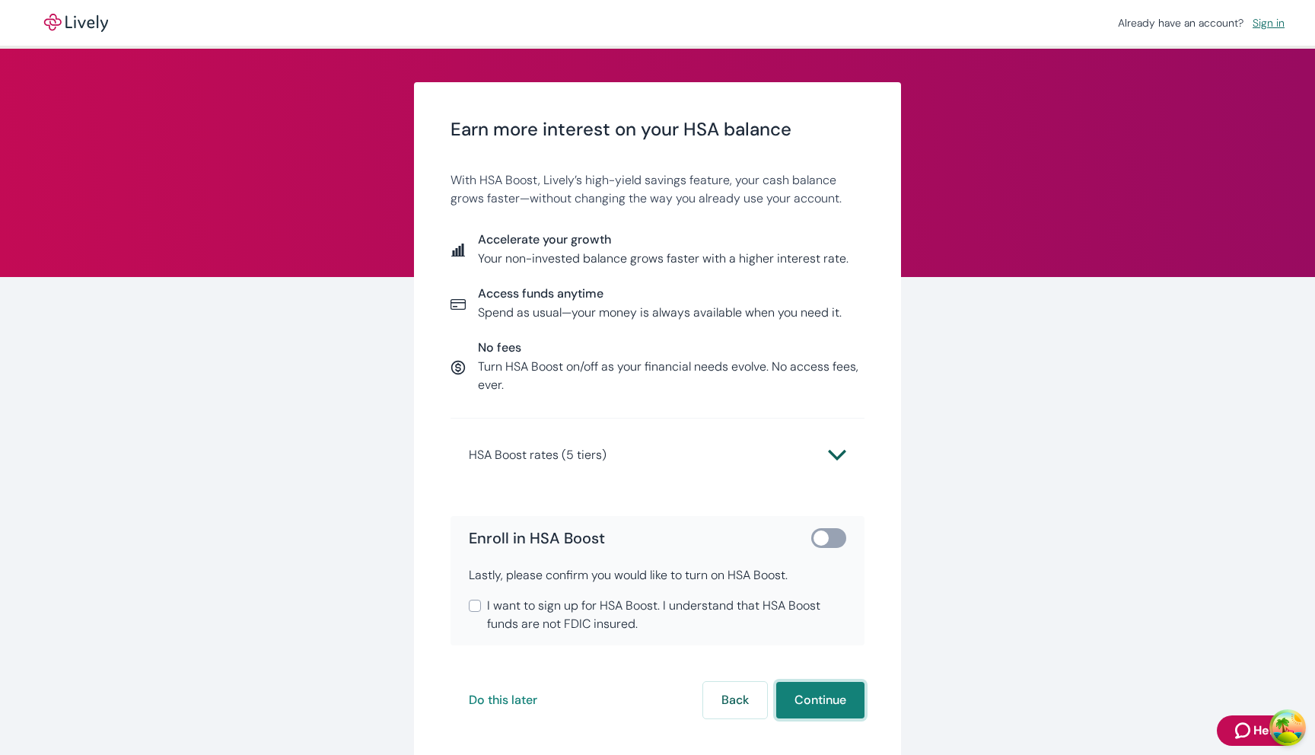
click at [811, 690] on button "Continue" at bounding box center [820, 700] width 88 height 37
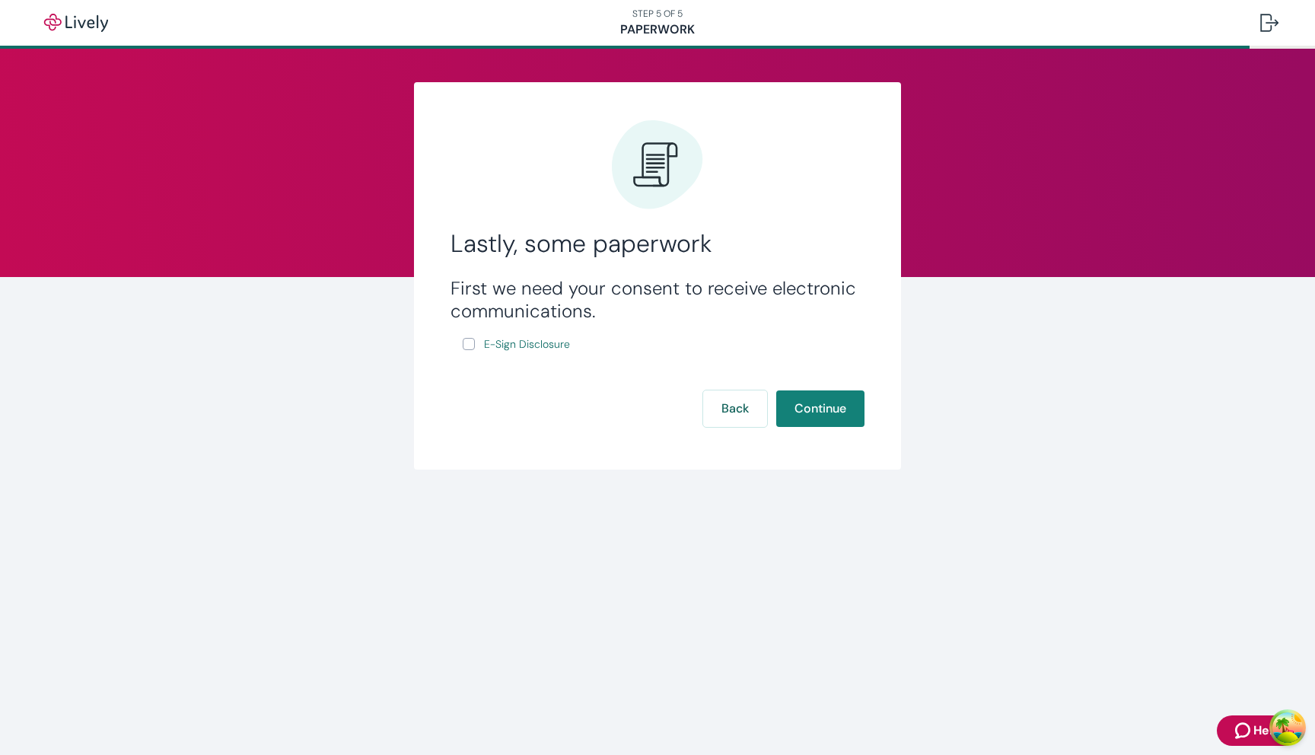
click at [470, 346] on input "E-Sign Disclosure" at bounding box center [469, 344] width 12 height 12
checkbox input "true"
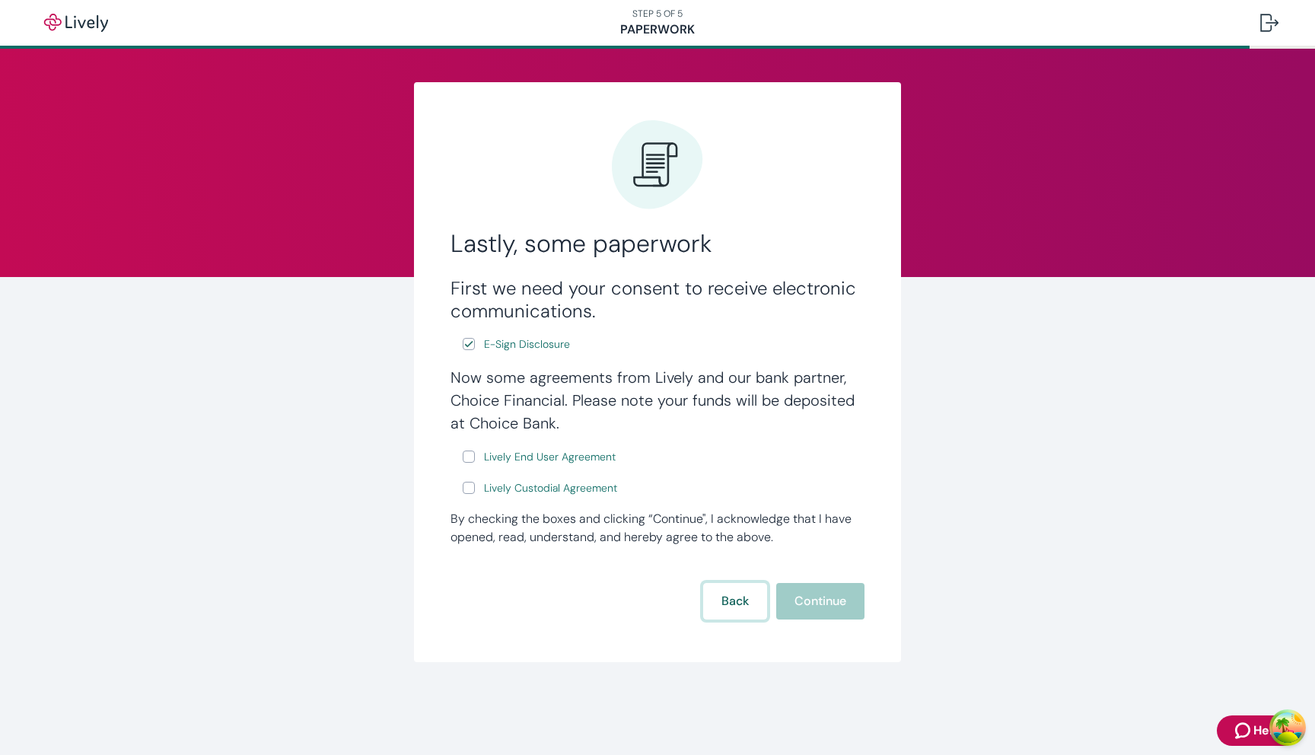
click at [722, 585] on button "Back" at bounding box center [735, 601] width 64 height 37
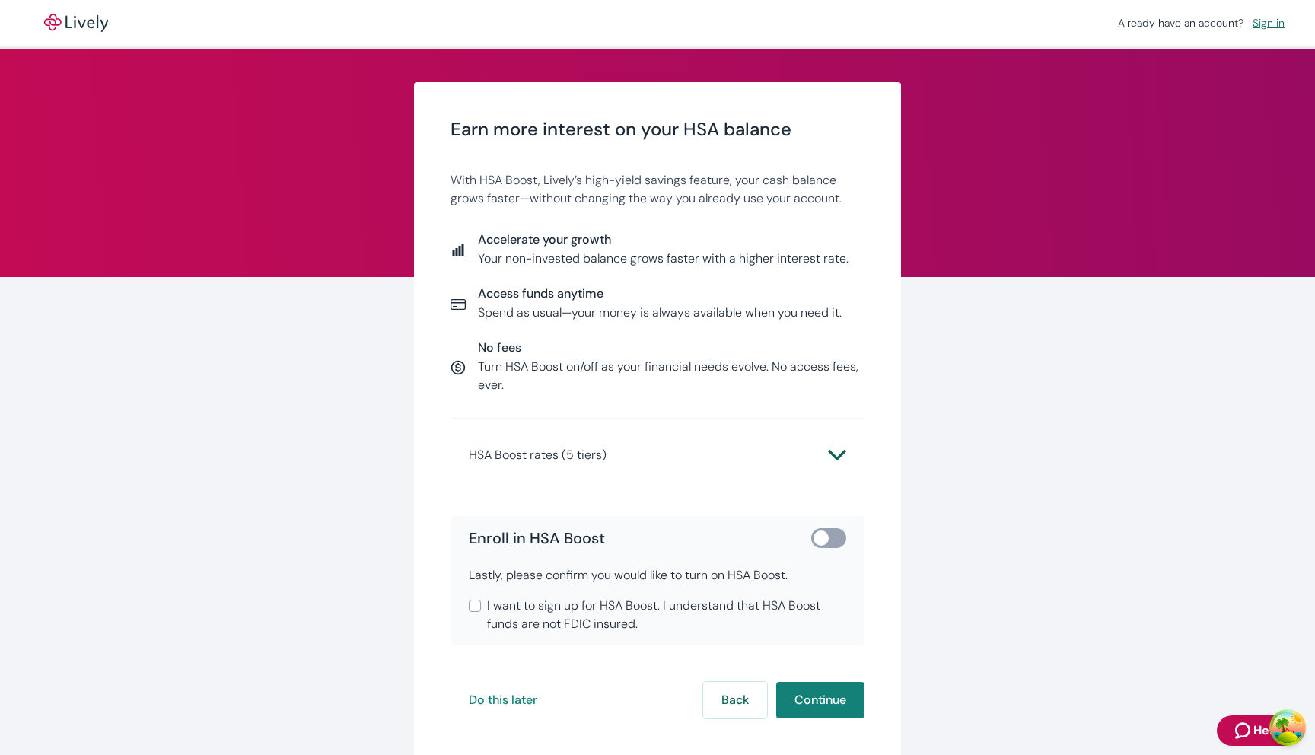
click at [838, 541] on input "checkbox" at bounding box center [821, 538] width 46 height 15
checkbox input "true"
click at [563, 606] on span "I want to sign up for HSA Boost. I understand that HSA Boost funds are not FDIC…" at bounding box center [666, 615] width 359 height 37
click at [481, 606] on input "I want to sign up for HSA Boost. I understand that HSA Boost funds are not FDIC…" at bounding box center [475, 606] width 12 height 12
checkbox input "true"
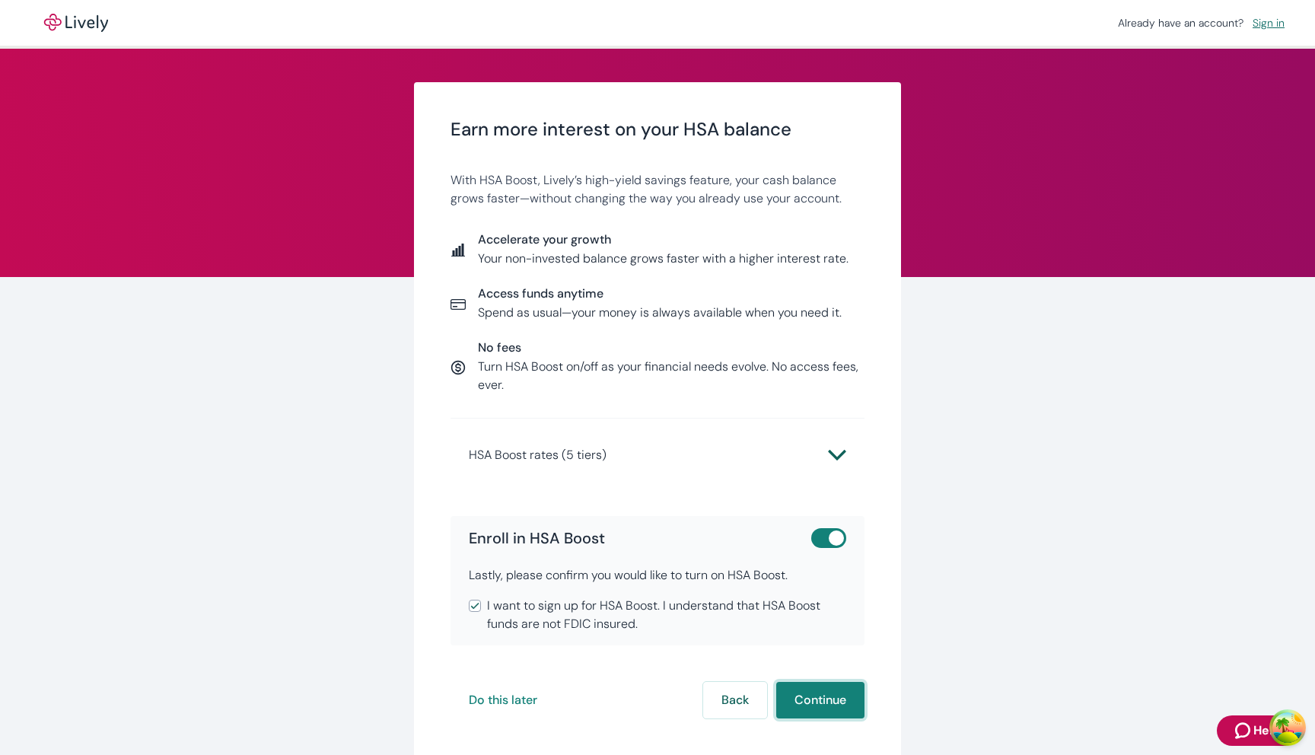
click at [824, 697] on button "Continue" at bounding box center [820, 700] width 88 height 37
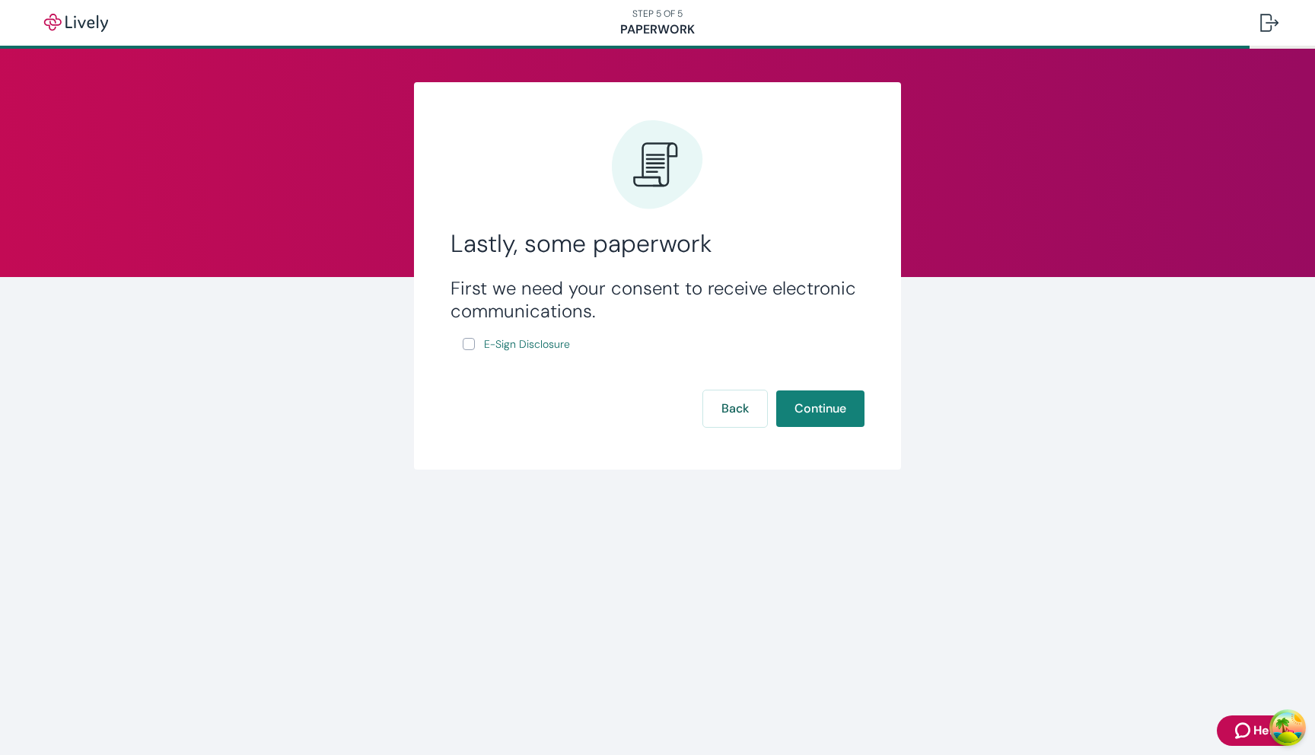
click at [467, 349] on input "E-Sign Disclosure" at bounding box center [469, 344] width 12 height 12
checkbox input "true"
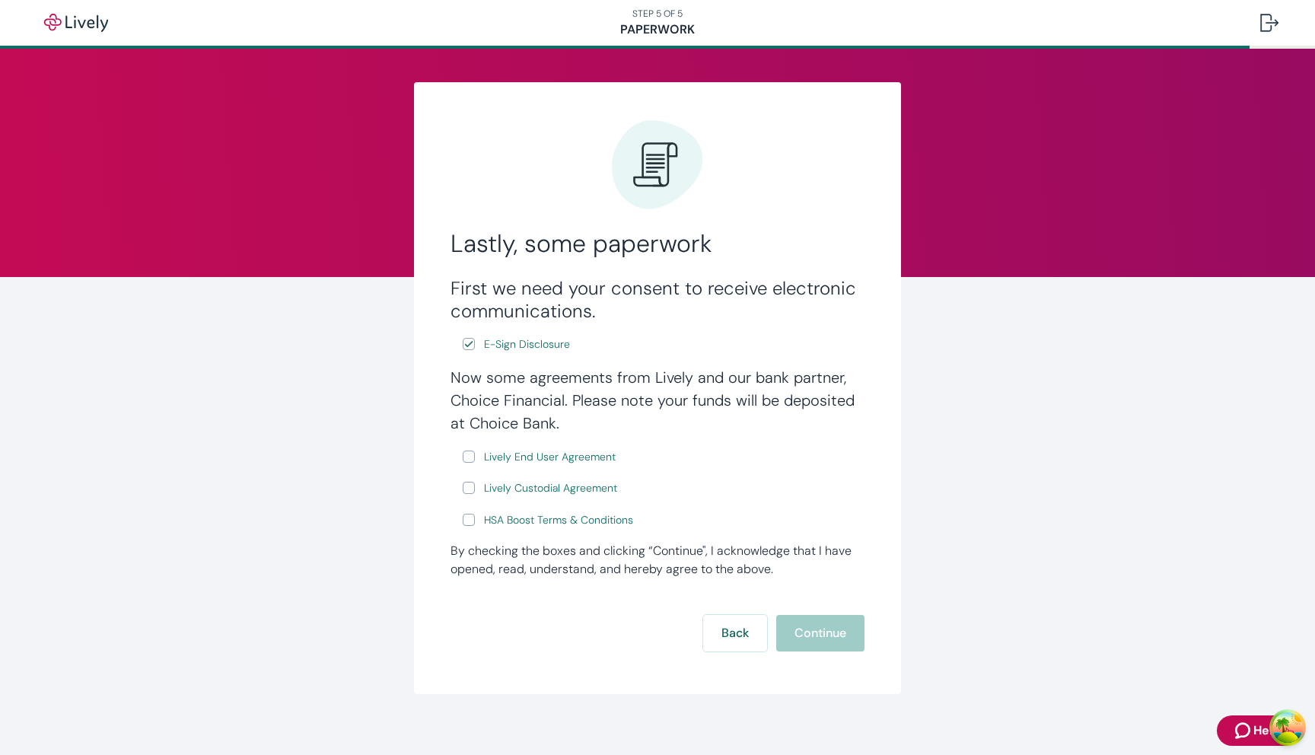
click at [468, 516] on input "HSA Boost Terms & Conditions" at bounding box center [469, 520] width 12 height 12
checkbox input "true"
click at [468, 485] on input "Lively Custodial Agreement" at bounding box center [469, 488] width 12 height 12
checkbox input "true"
click at [468, 455] on input "Lively End User Agreement" at bounding box center [469, 457] width 12 height 12
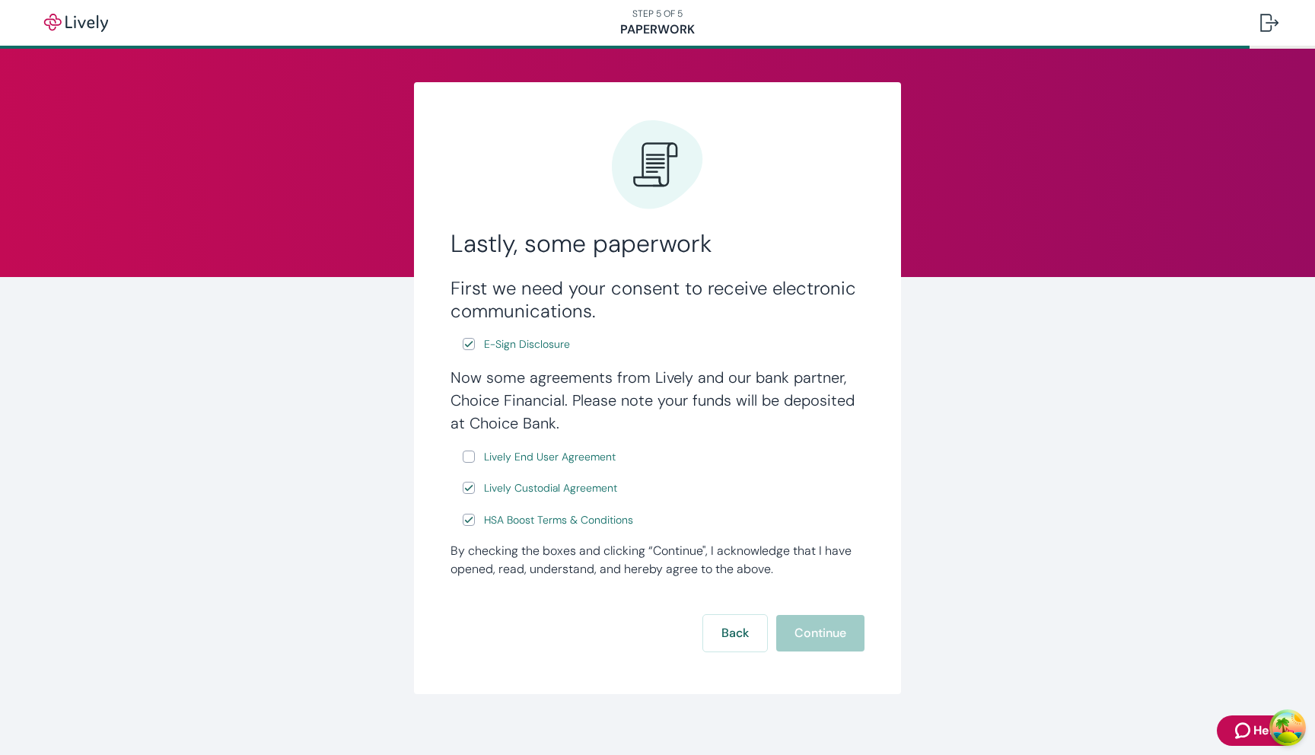
checkbox input "true"
click at [546, 524] on span "HSA Boost Terms & Conditions" at bounding box center [558, 520] width 149 height 16
click at [759, 631] on button "Back" at bounding box center [735, 633] width 64 height 37
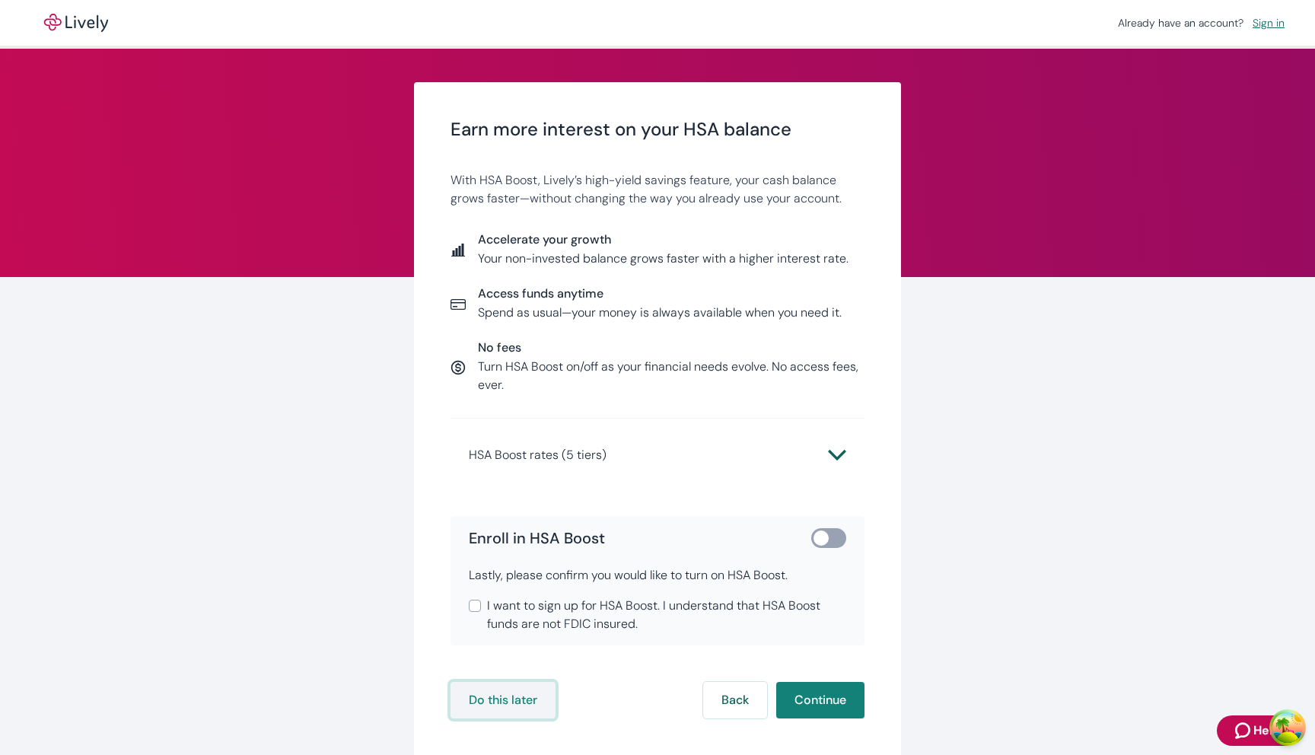
click at [525, 691] on button "Do this later" at bounding box center [503, 700] width 105 height 37
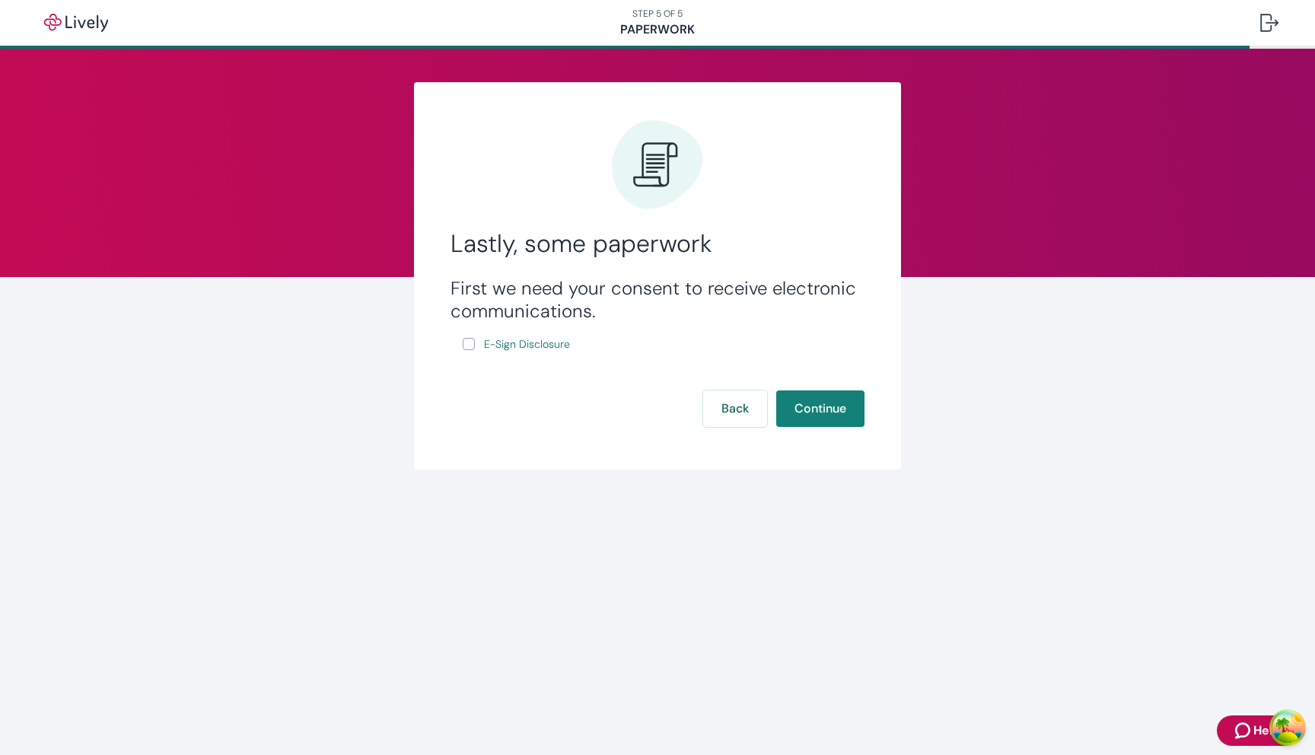
click at [464, 347] on input "E-Sign Disclosure" at bounding box center [469, 344] width 12 height 12
checkbox input "true"
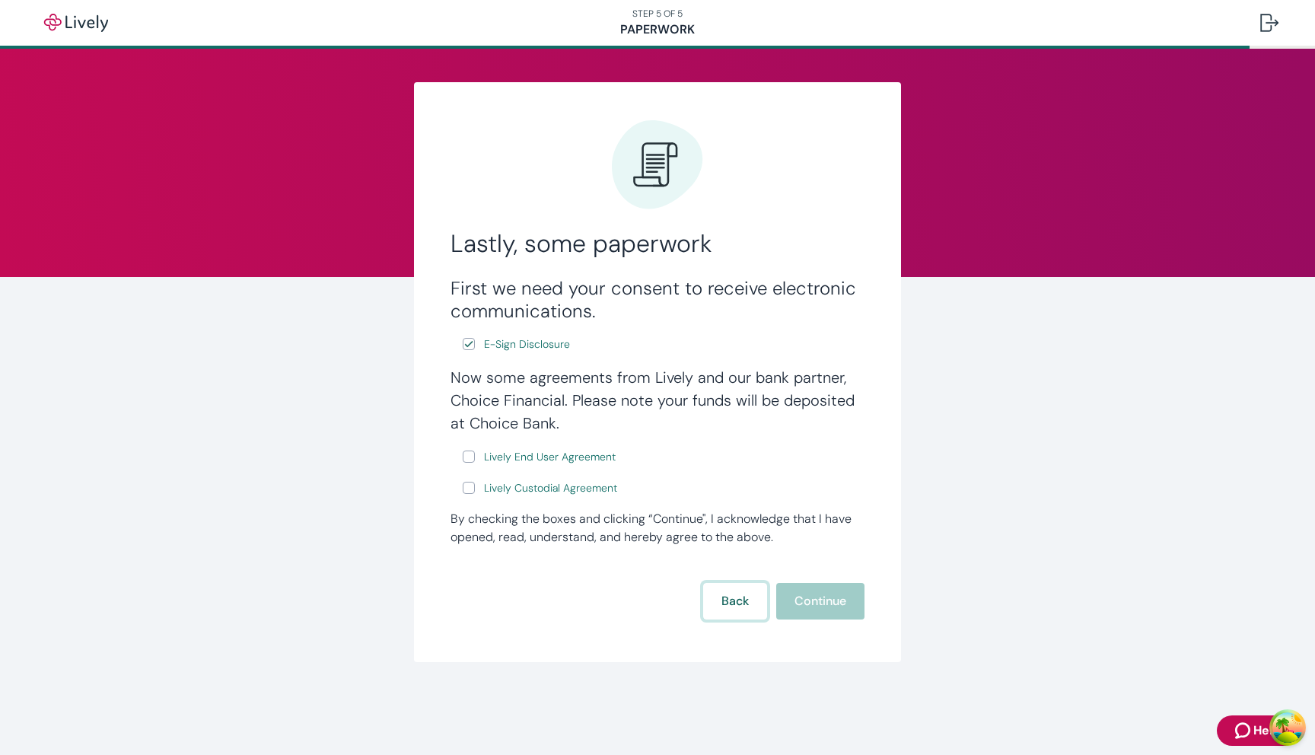
click at [724, 601] on button "Back" at bounding box center [735, 601] width 64 height 37
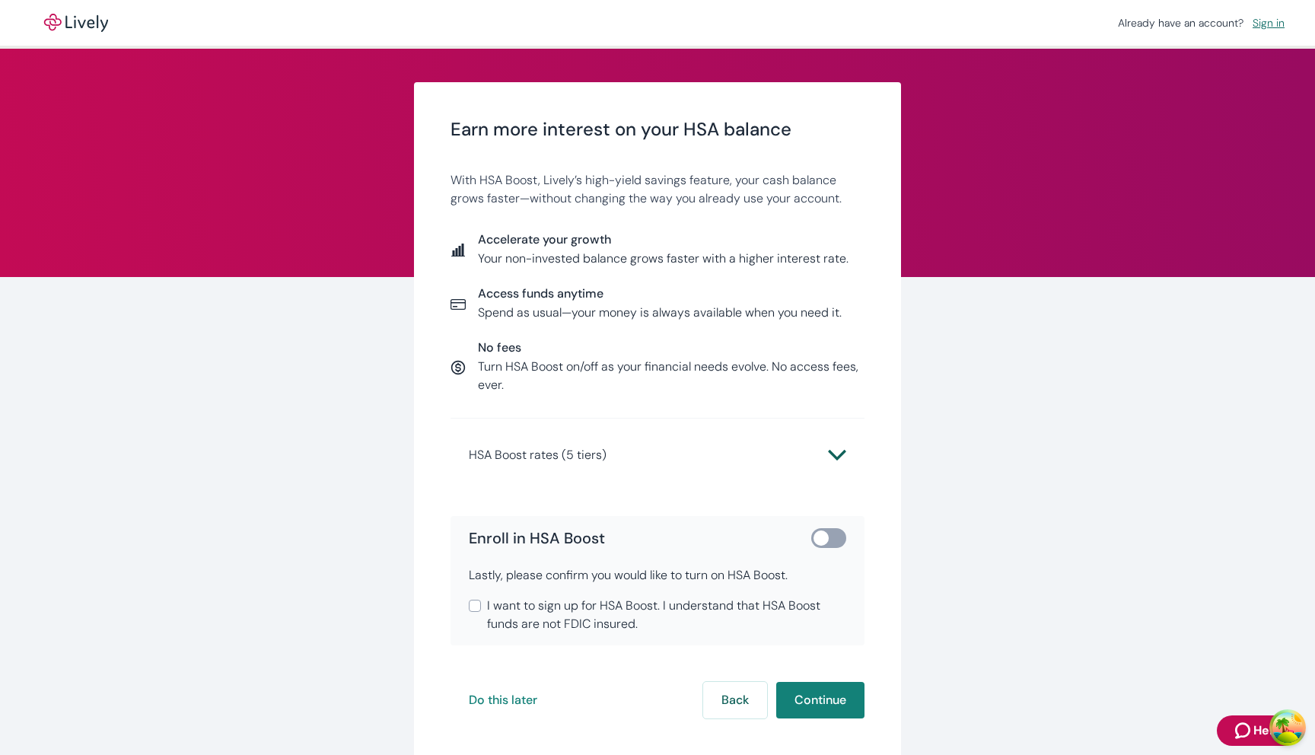
click at [835, 537] on input "checkbox" at bounding box center [821, 538] width 46 height 15
checkbox input "true"
click at [725, 599] on span "I want to sign up for HSA Boost. I understand that HSA Boost funds are not FDIC…" at bounding box center [666, 615] width 359 height 37
click at [481, 600] on input "I want to sign up for HSA Boost. I understand that HSA Boost funds are not FDIC…" at bounding box center [475, 606] width 12 height 12
checkbox input "true"
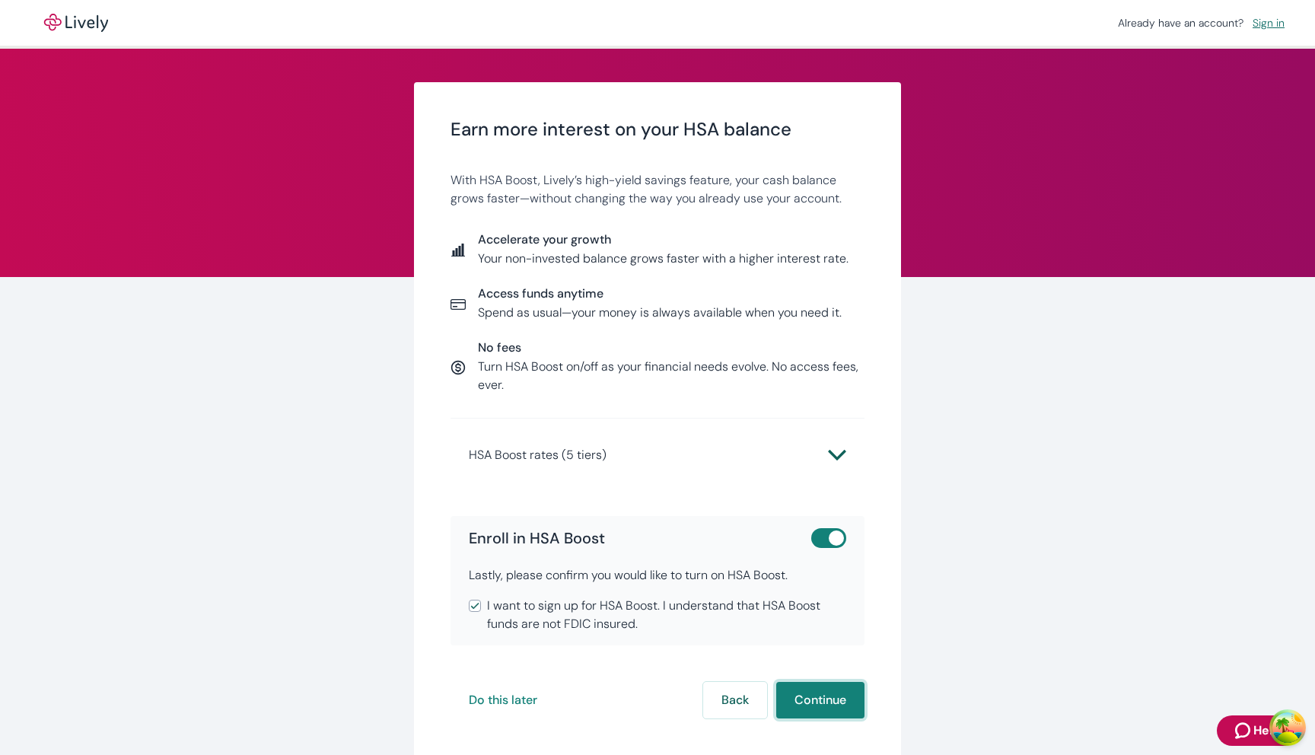
click at [816, 693] on button "Continue" at bounding box center [820, 700] width 88 height 37
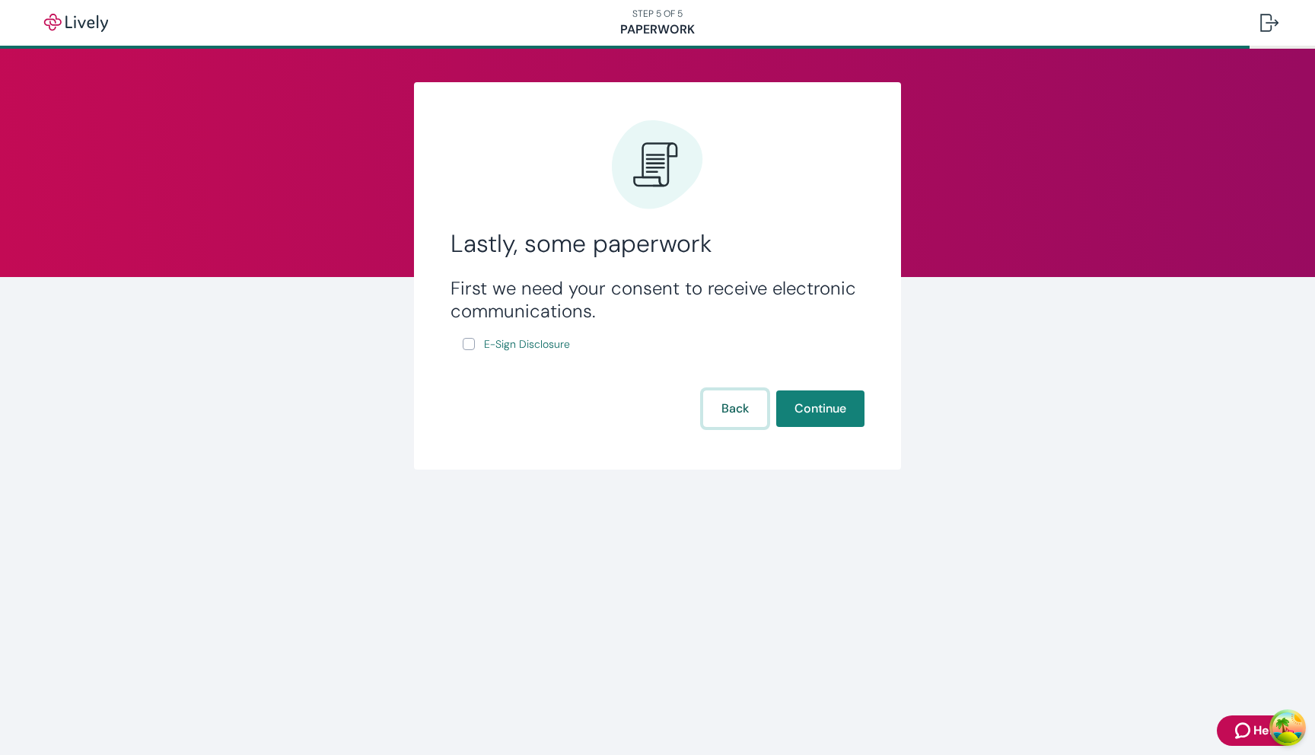
click at [712, 394] on button "Back" at bounding box center [735, 408] width 64 height 37
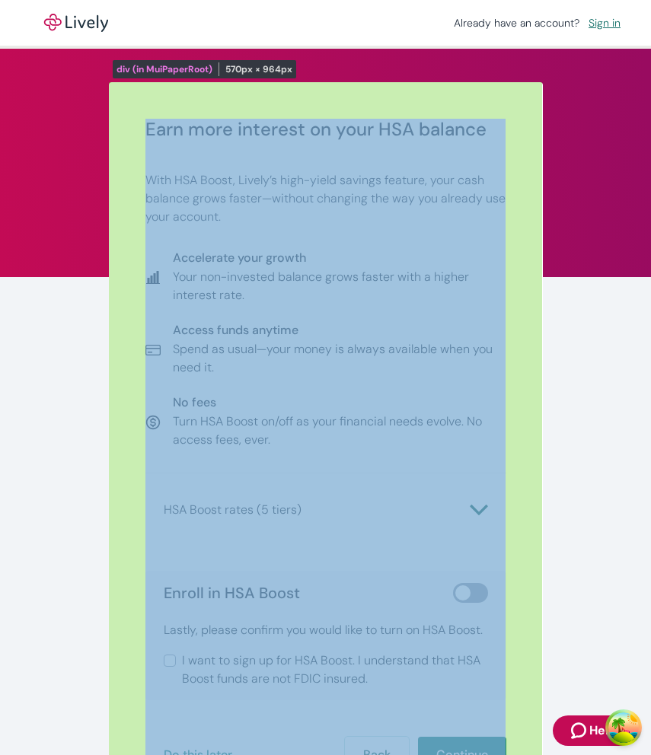
click at [513, 447] on div "Earn more interest on your HSA balance With HSA Boost, Lively’s high-yield savi…" at bounding box center [326, 449] width 434 height 734
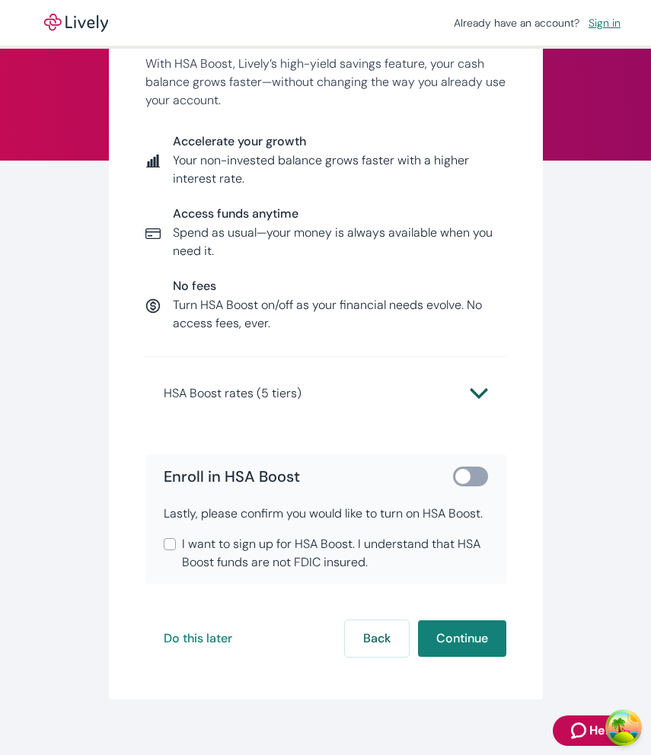
scroll to position [134, 0]
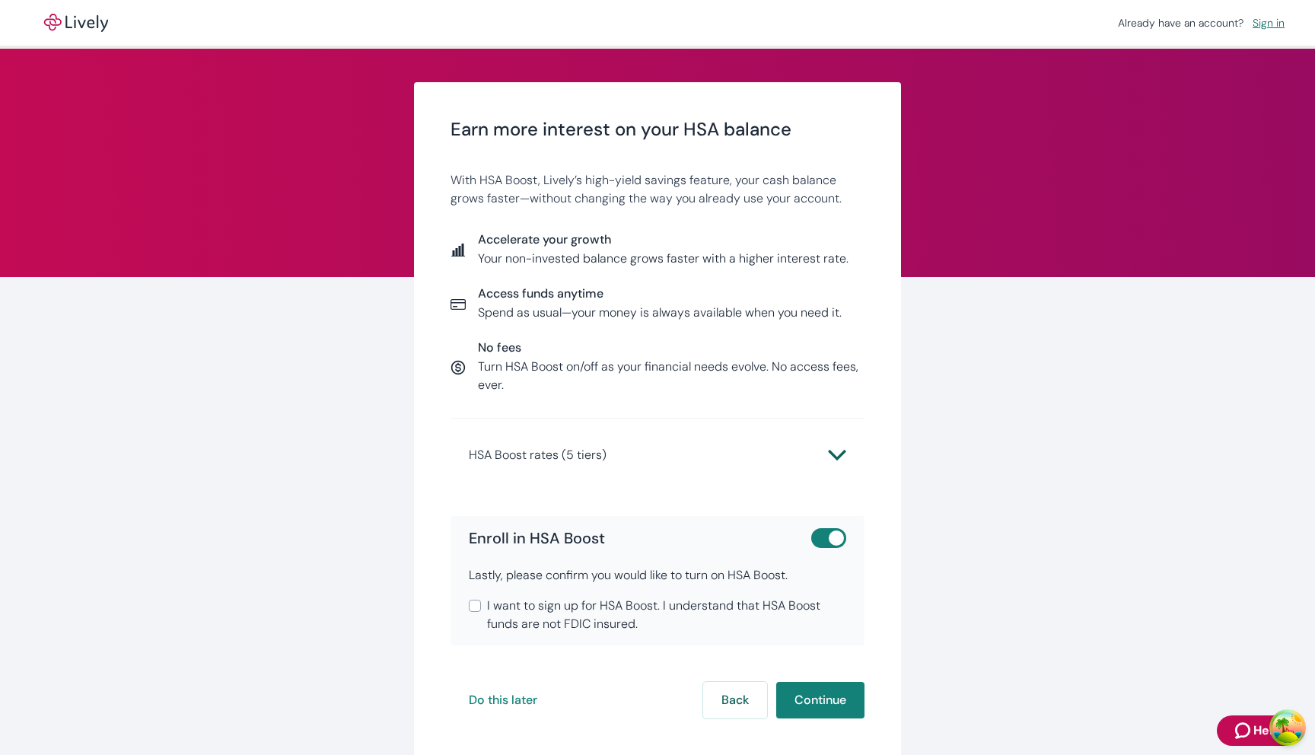
click at [679, 604] on span "I want to sign up for HSA Boost. I understand that HSA Boost funds are not FDIC…" at bounding box center [666, 615] width 359 height 37
click at [481, 604] on input "I want to sign up for HSA Boost. I understand that HSA Boost funds are not FDIC…" at bounding box center [475, 606] width 12 height 12
checkbox input "true"
click at [798, 680] on div "Earn more interest on your HSA balance With HSA Boost, Lively’s high-yield savi…" at bounding box center [657, 421] width 487 height 679
click at [795, 700] on button "Continue" at bounding box center [820, 700] width 88 height 37
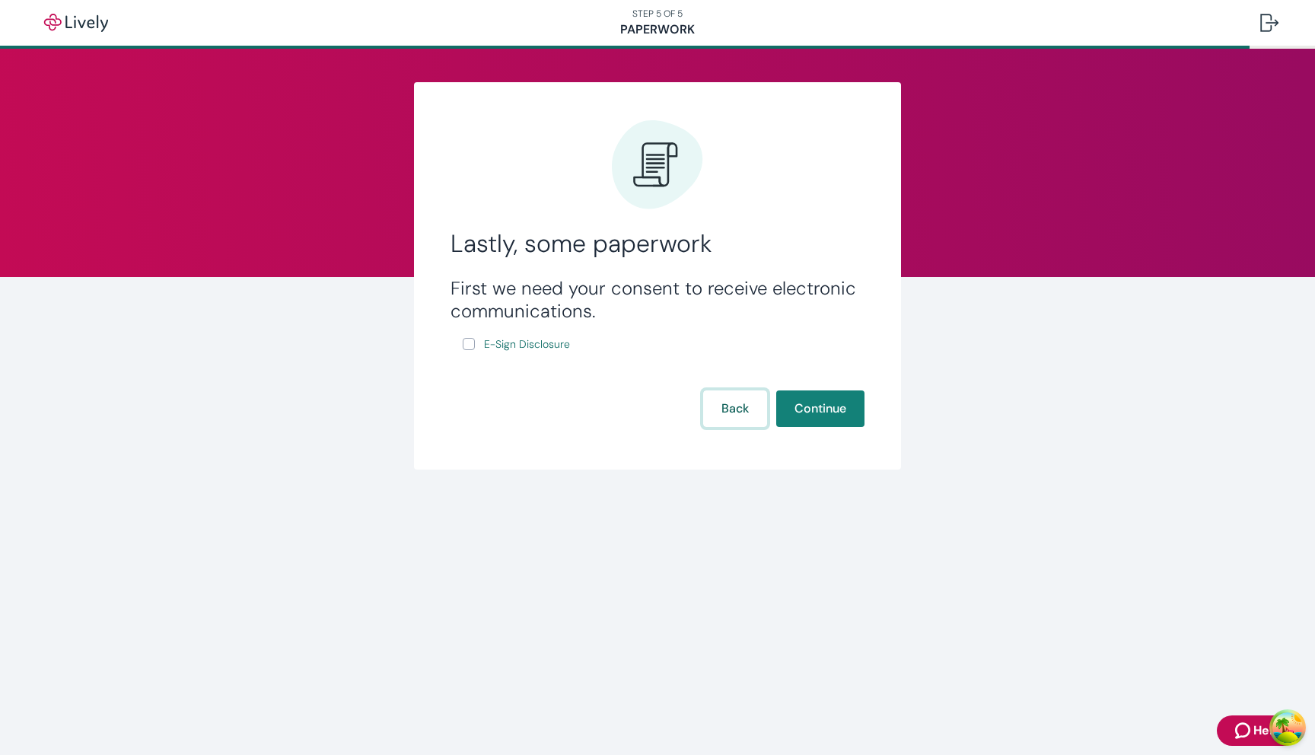
click at [716, 402] on button "Back" at bounding box center [735, 408] width 64 height 37
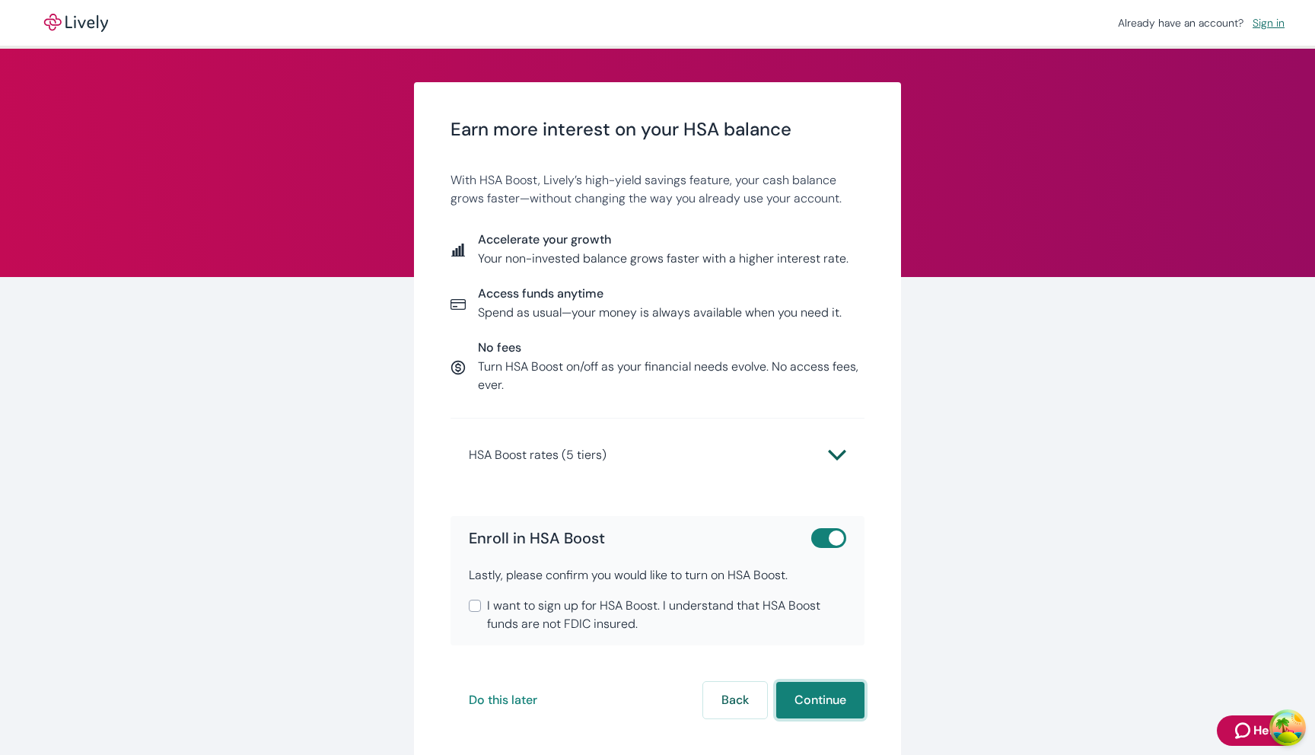
click at [825, 700] on button "Continue" at bounding box center [820, 700] width 88 height 37
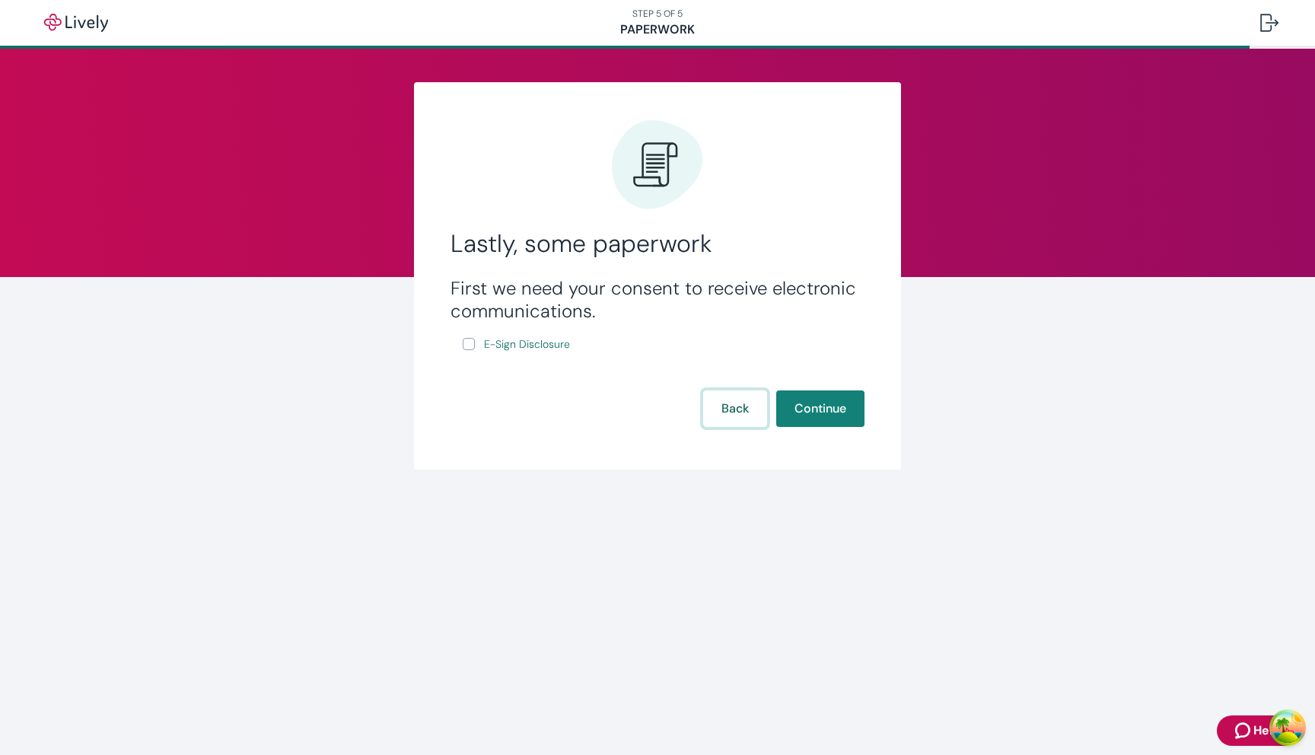
click at [737, 427] on button "Back" at bounding box center [735, 408] width 64 height 37
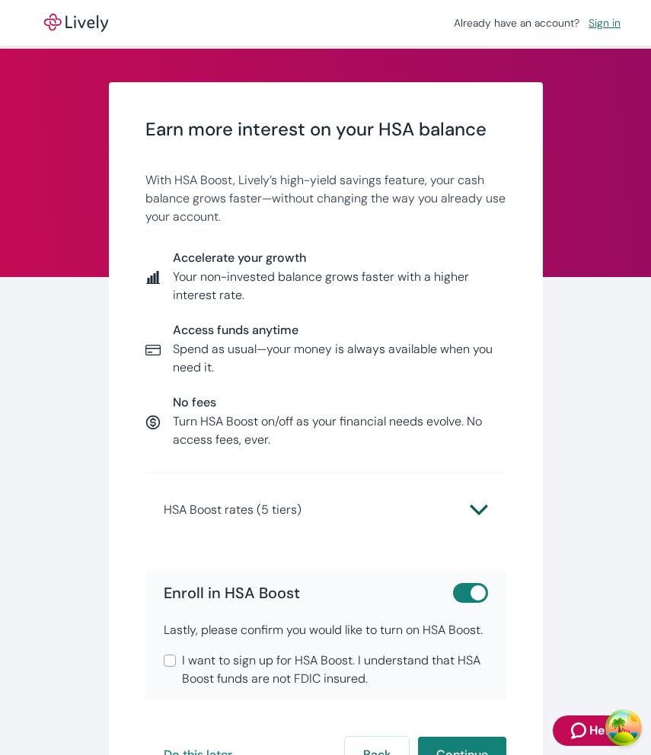
scroll to position [134, 0]
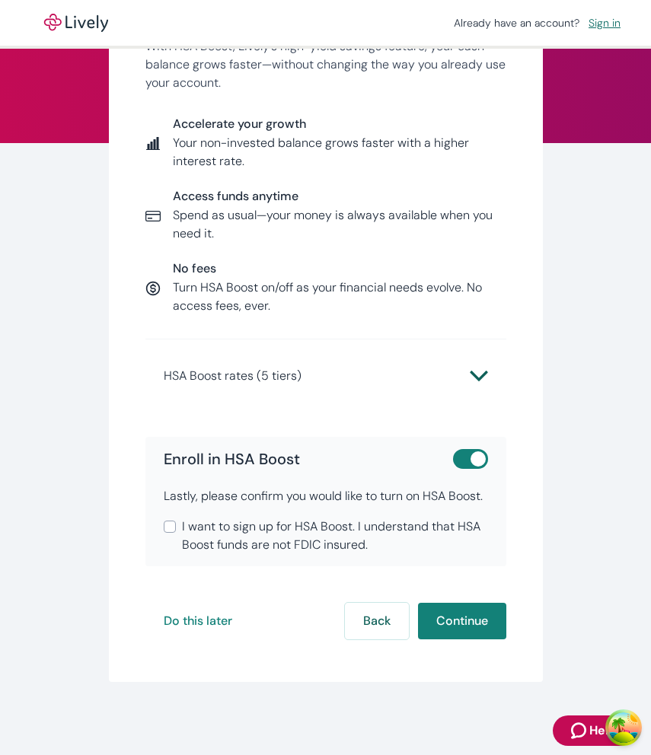
click at [308, 543] on span "I want to sign up for HSA Boost. I understand that HSA Boost funds are not FDIC…" at bounding box center [335, 536] width 306 height 37
click at [176, 533] on input "I want to sign up for HSA Boost. I understand that HSA Boost funds are not FDIC…" at bounding box center [170, 527] width 12 height 12
click at [308, 543] on span "I want to sign up for HSA Boost. I understand that HSA Boost funds are not FDIC…" at bounding box center [335, 536] width 306 height 37
click at [176, 533] on input "I want to sign up for HSA Boost. I understand that HSA Boost funds are not FDIC…" at bounding box center [170, 527] width 12 height 12
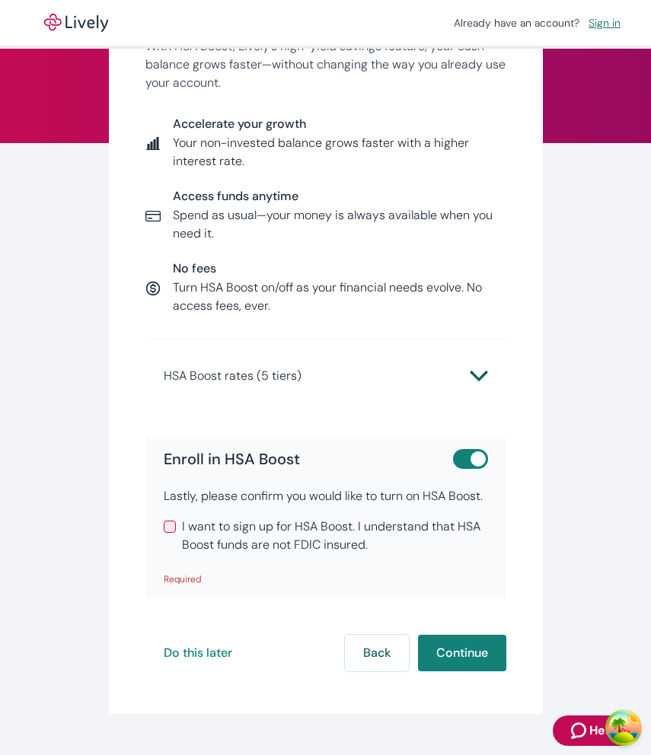
click at [308, 543] on span "I want to sign up for HSA Boost. I understand that HSA Boost funds are not FDIC…" at bounding box center [335, 536] width 306 height 37
click at [176, 533] on input "I want to sign up for HSA Boost. I understand that HSA Boost funds are not FDIC…" at bounding box center [170, 527] width 12 height 12
checkbox input "true"
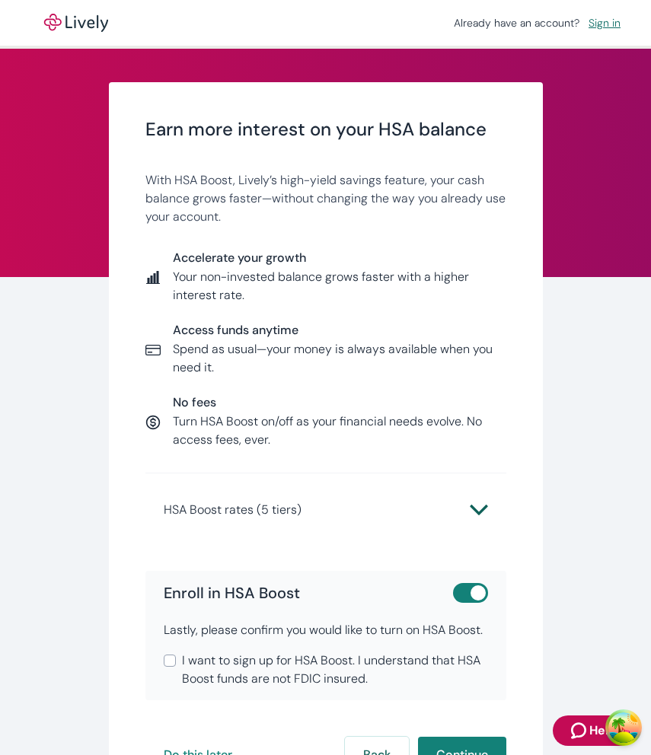
scroll to position [134, 0]
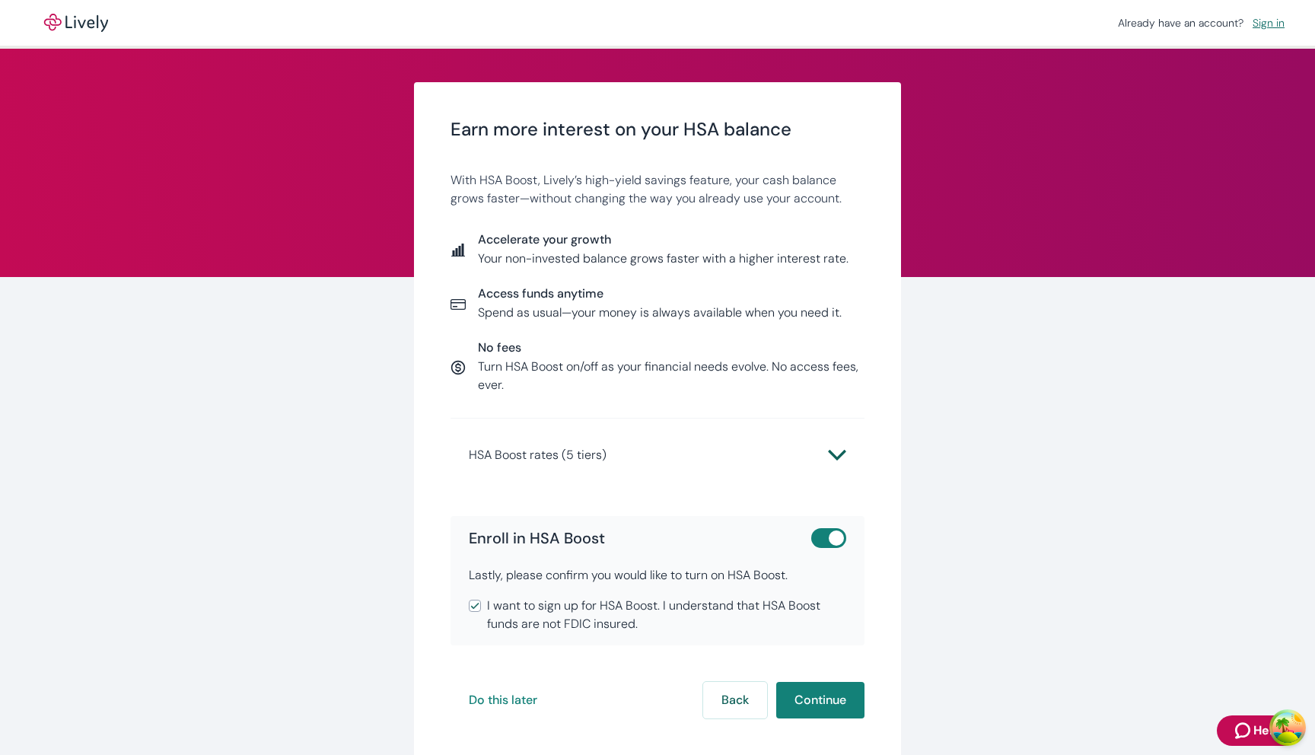
scroll to position [79, 0]
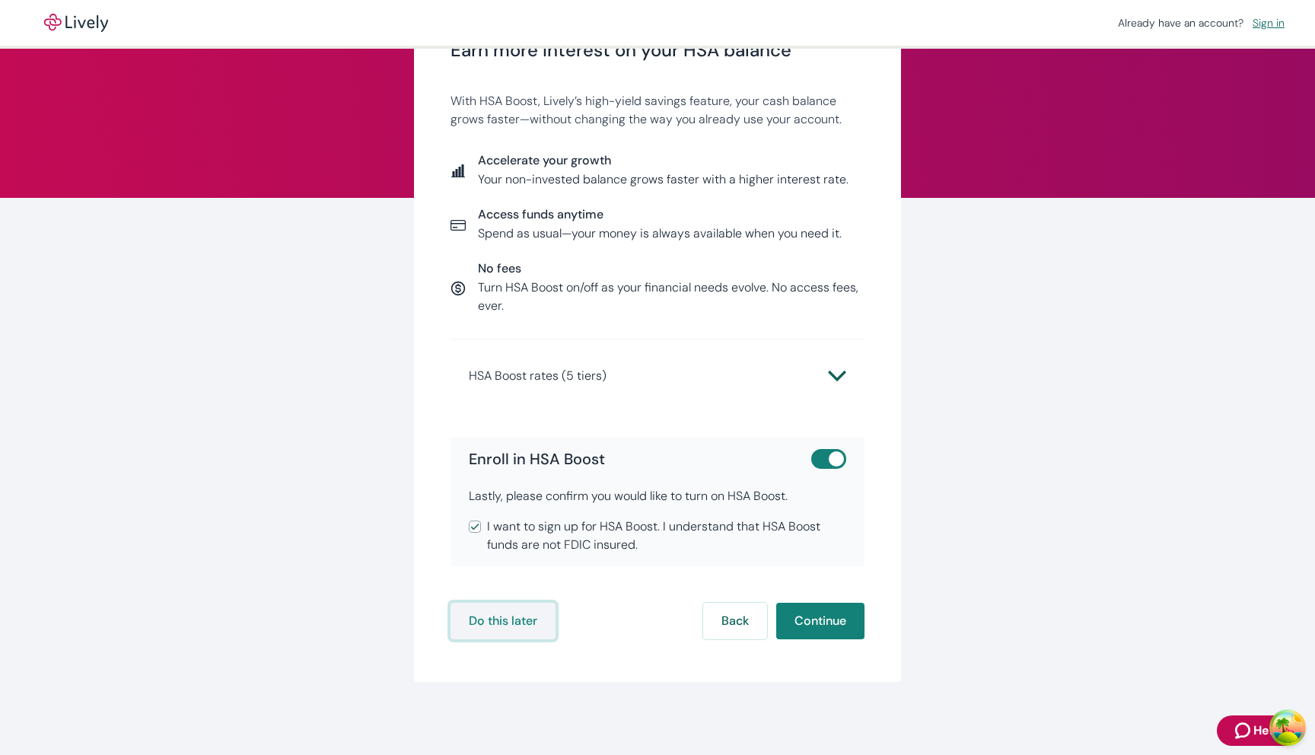
click at [534, 619] on button "Do this later" at bounding box center [503, 621] width 105 height 37
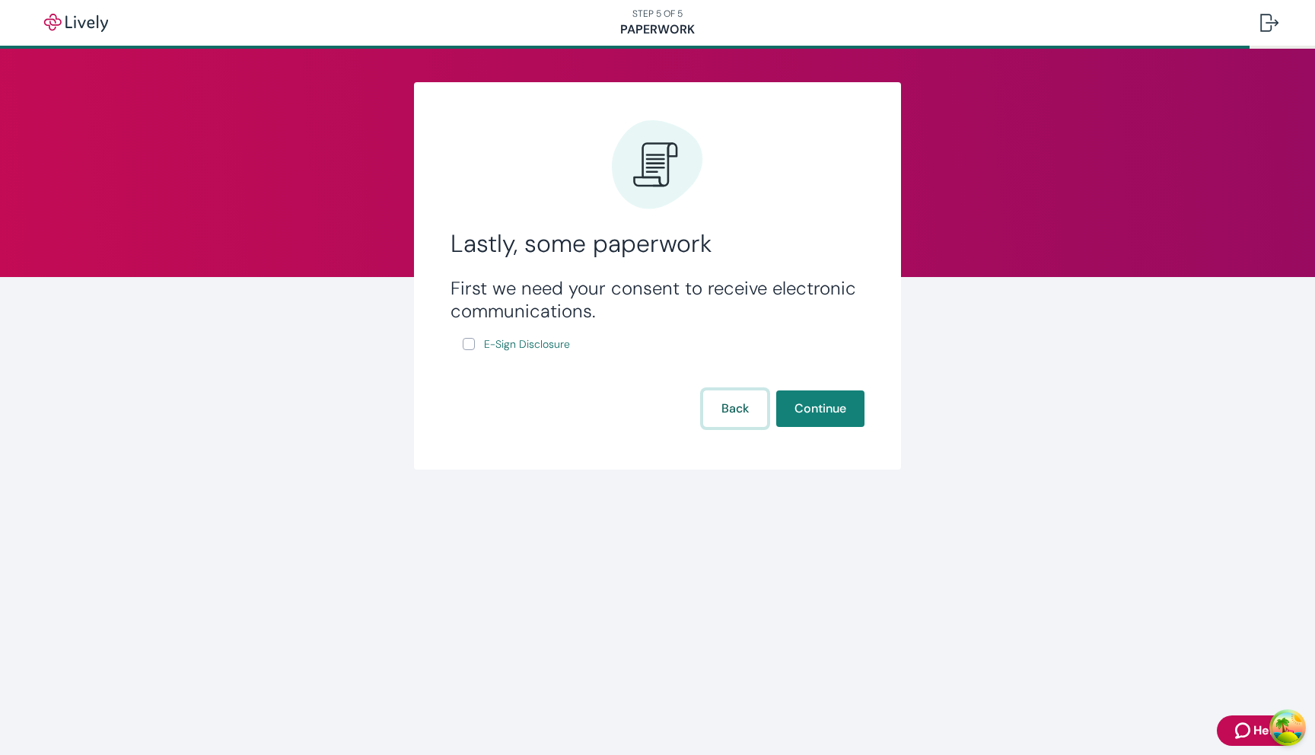
click at [728, 421] on button "Back" at bounding box center [735, 408] width 64 height 37
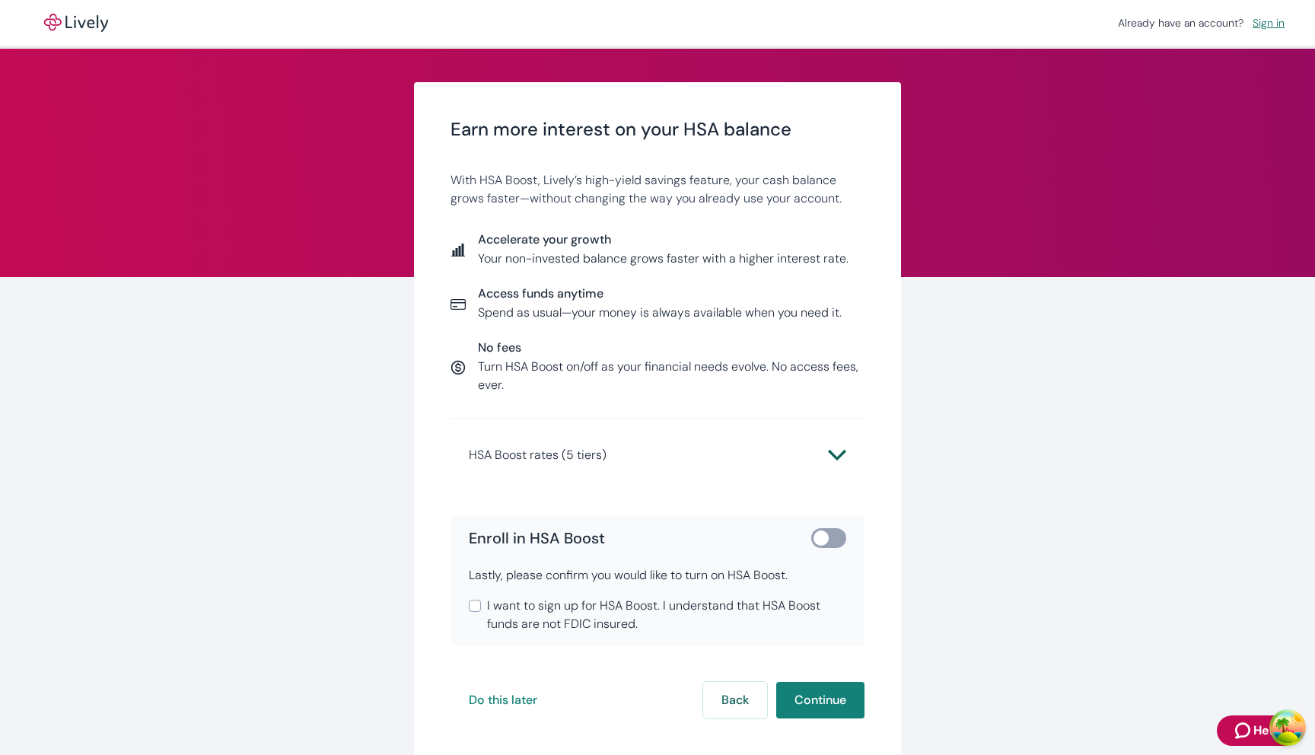
click at [839, 537] on input "checkbox" at bounding box center [821, 538] width 46 height 15
checkbox input "true"
click at [732, 610] on span "I want to sign up for HSA Boost. I understand that HSA Boost funds are not FDIC…" at bounding box center [666, 615] width 359 height 37
click at [481, 610] on input "I want to sign up for HSA Boost. I understand that HSA Boost funds are not FDIC…" at bounding box center [475, 606] width 12 height 12
checkbox input "true"
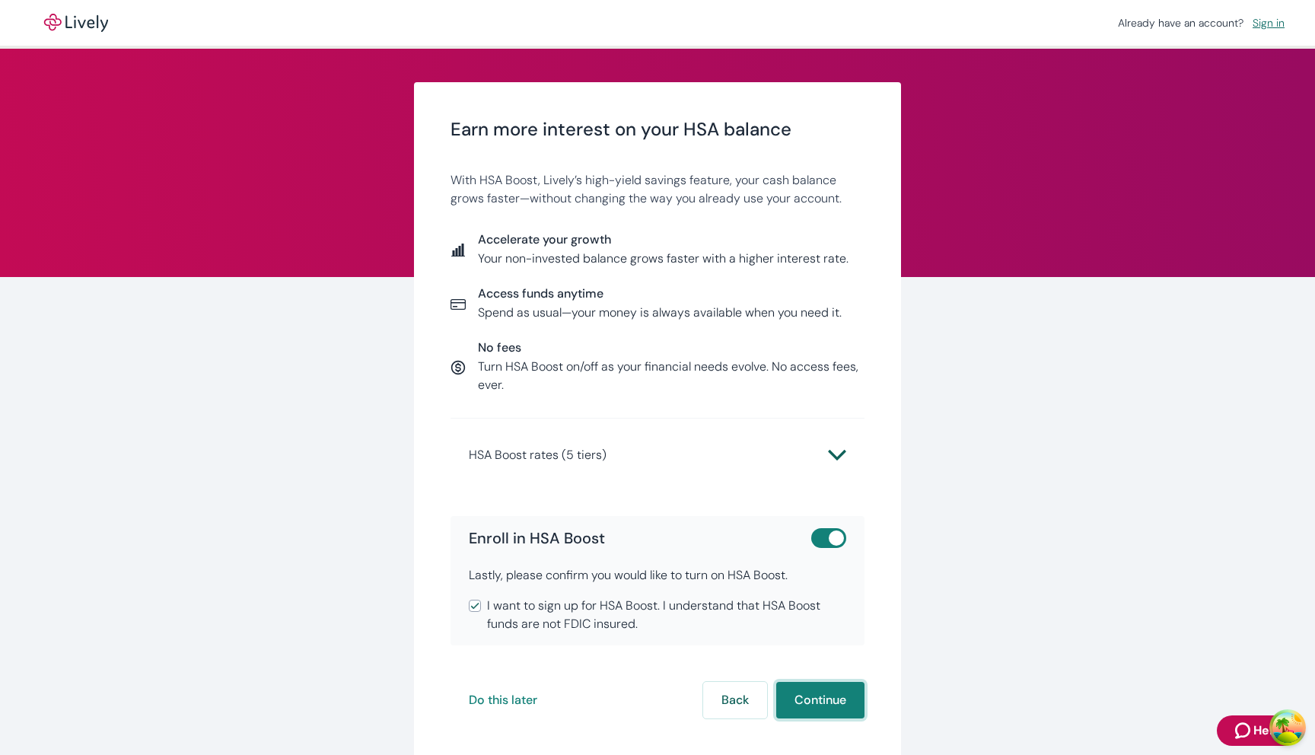
click at [801, 689] on button "Continue" at bounding box center [820, 700] width 88 height 37
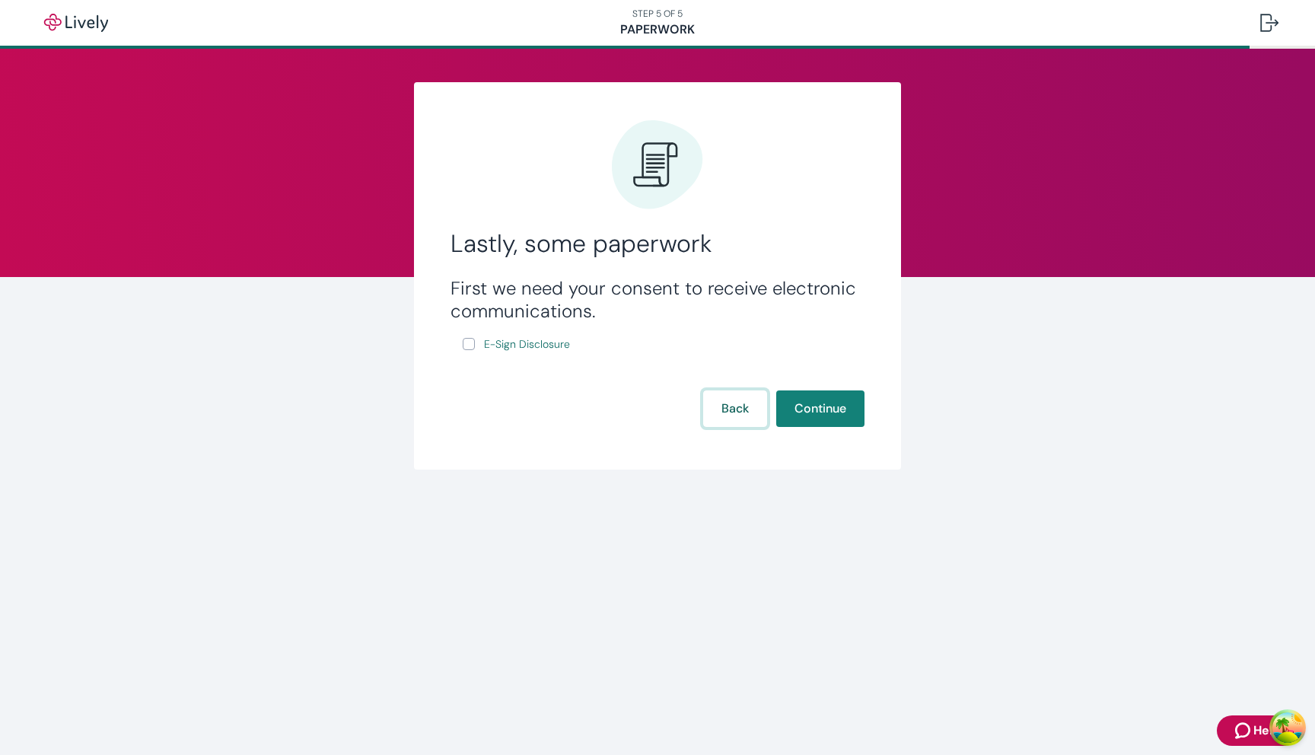
click at [725, 409] on button "Back" at bounding box center [735, 408] width 64 height 37
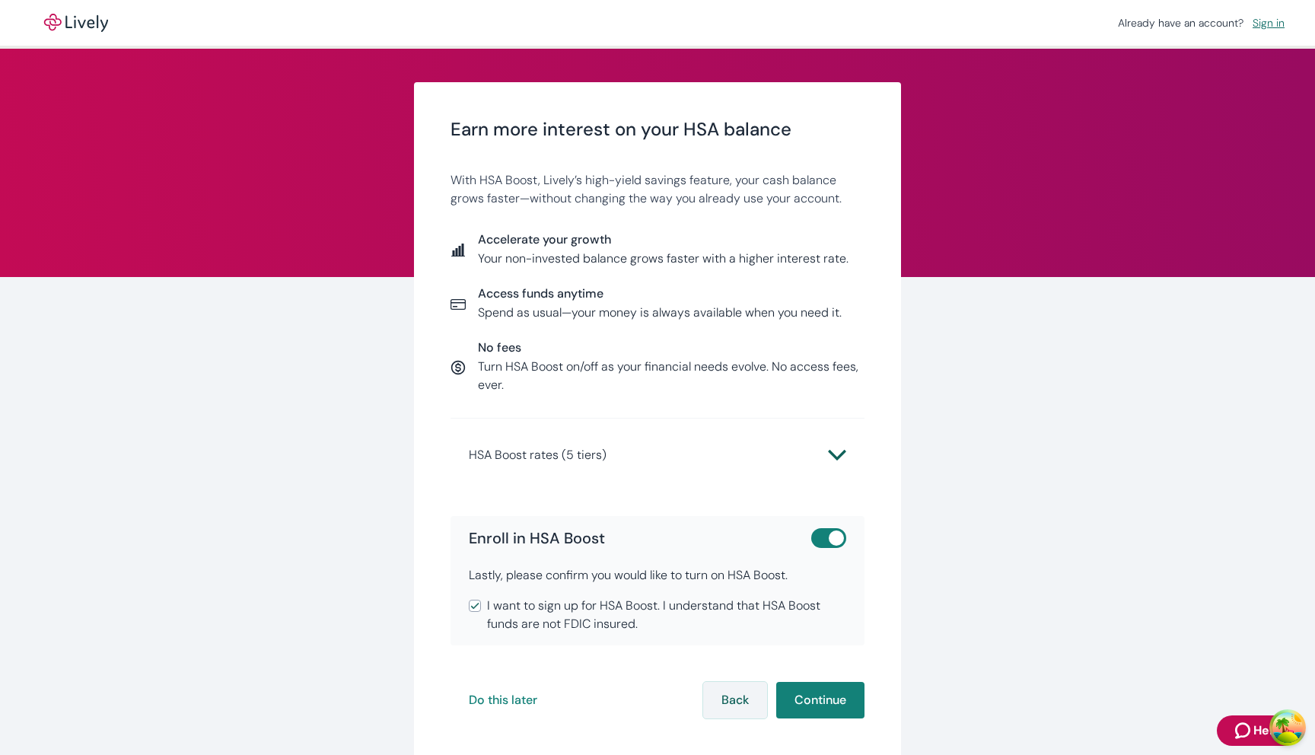
scroll to position [79, 0]
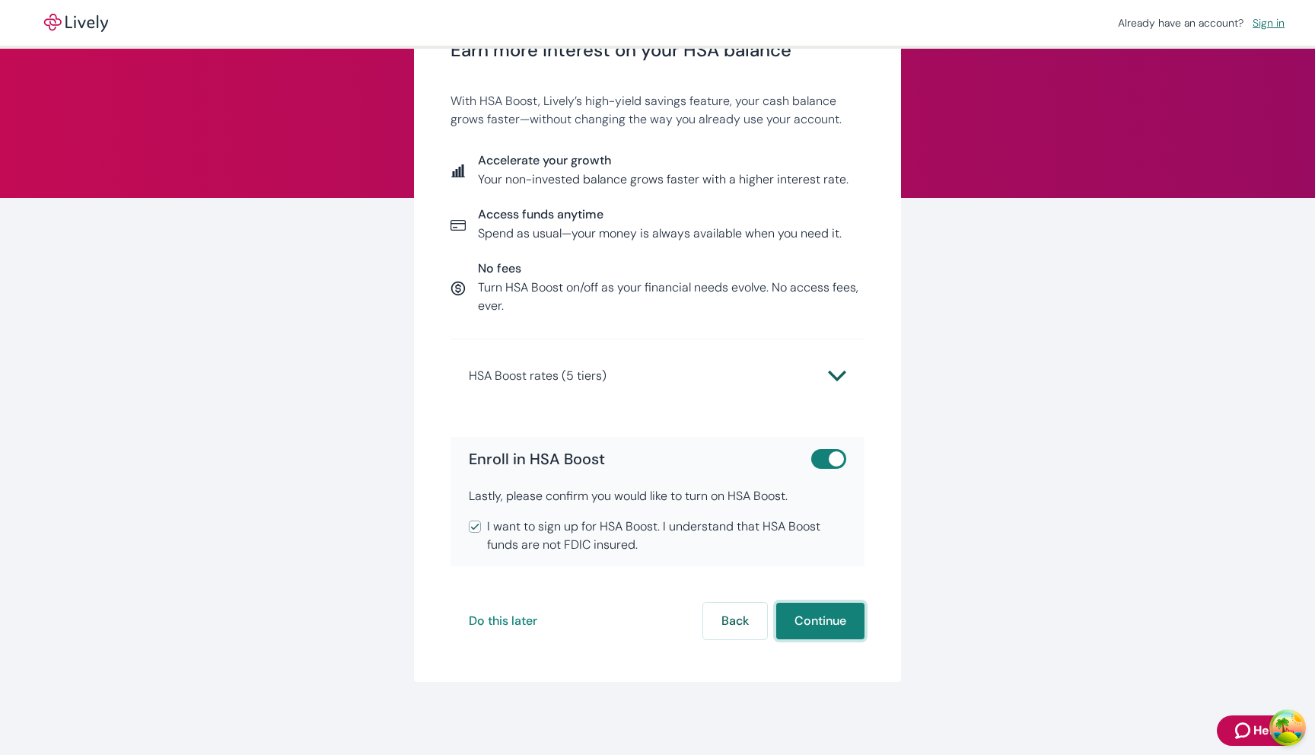
click at [843, 620] on button "Continue" at bounding box center [820, 621] width 88 height 37
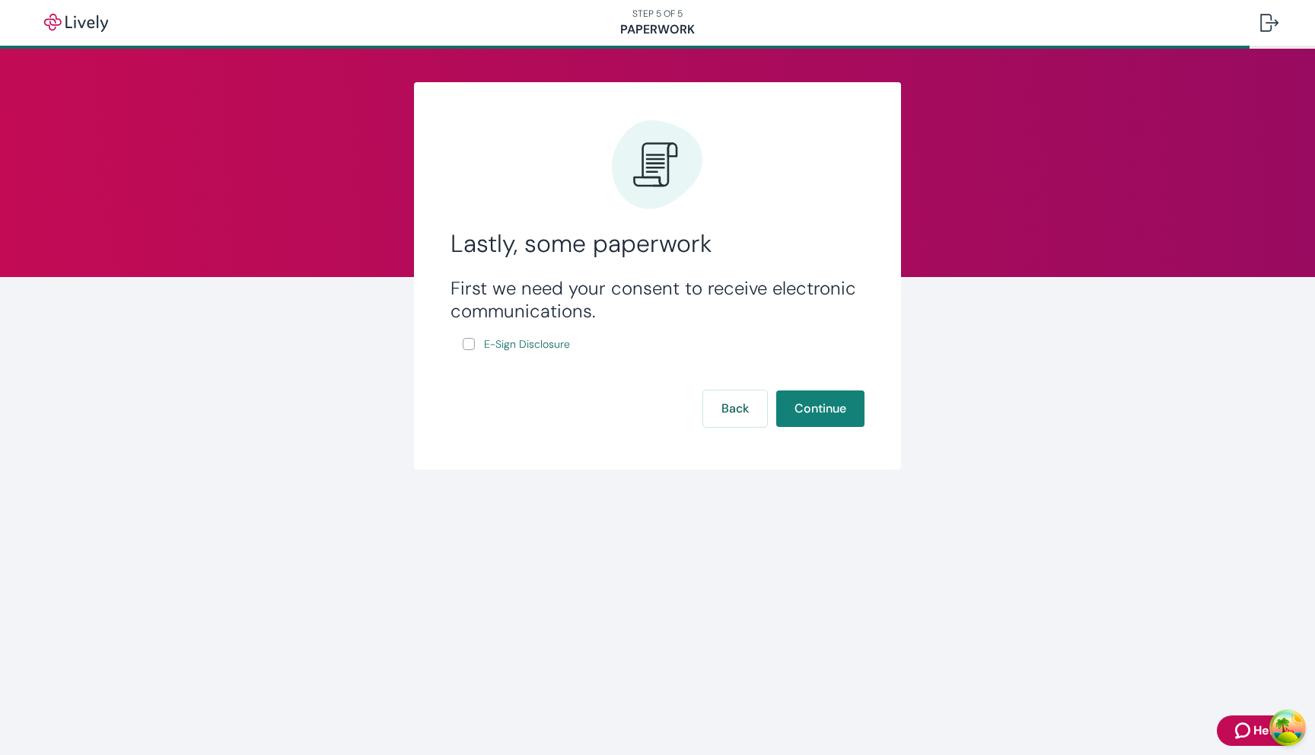
click at [466, 347] on input "E-Sign Disclosure" at bounding box center [469, 344] width 12 height 12
checkbox input "true"
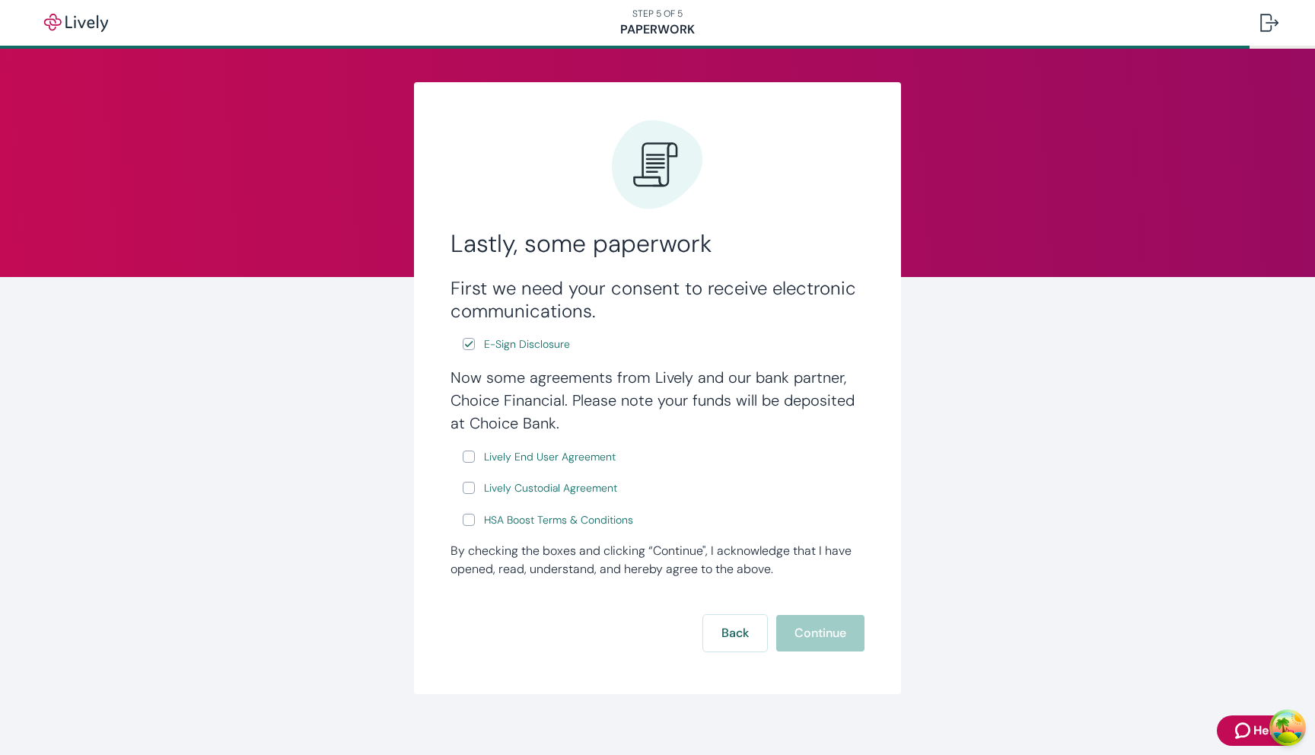
click at [467, 461] on input "Lively End User Agreement" at bounding box center [469, 457] width 12 height 12
checkbox input "true"
click at [467, 501] on div "Now some agreements from Lively and our bank partner, Choice Financial. Please …" at bounding box center [658, 447] width 414 height 163
click at [467, 490] on input "Lively Custodial Agreement" at bounding box center [469, 488] width 12 height 12
checkbox input "true"
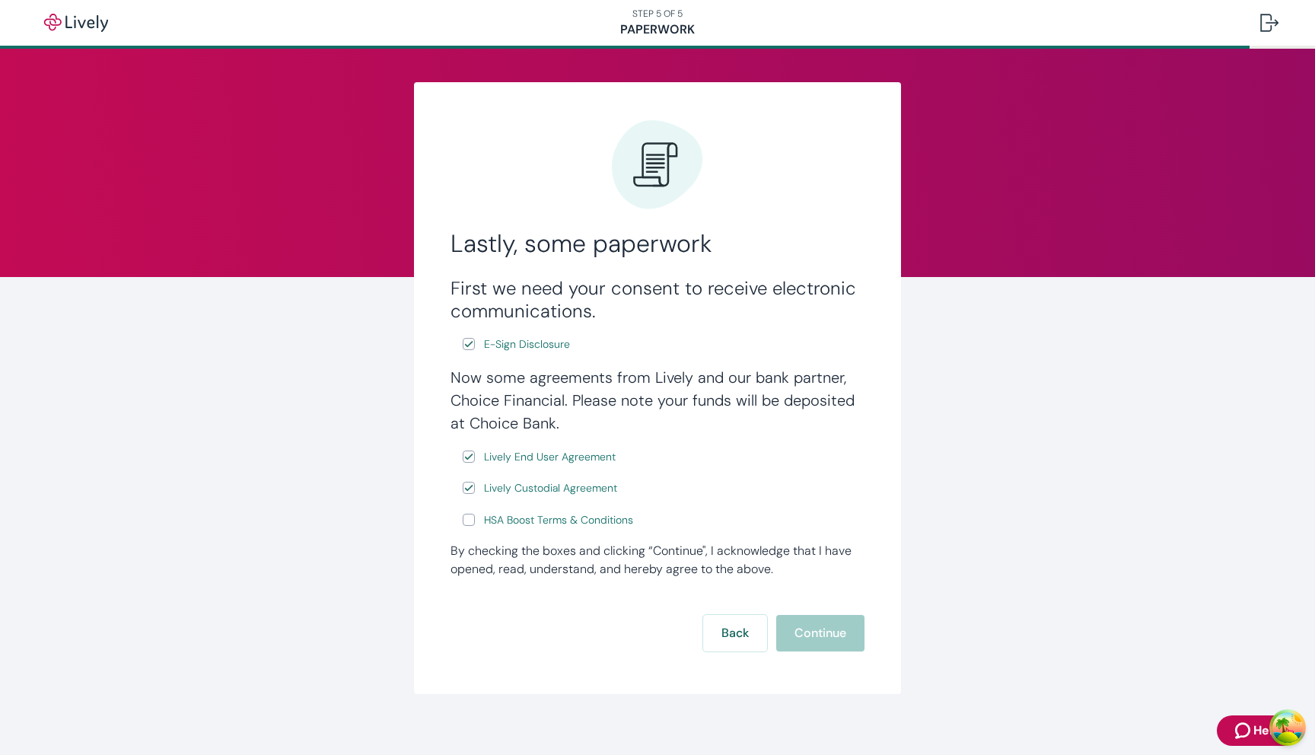
click at [467, 522] on input "HSA Boost Terms & Conditions" at bounding box center [469, 520] width 12 height 12
checkbox input "true"
click at [831, 634] on button "Continue" at bounding box center [820, 633] width 88 height 37
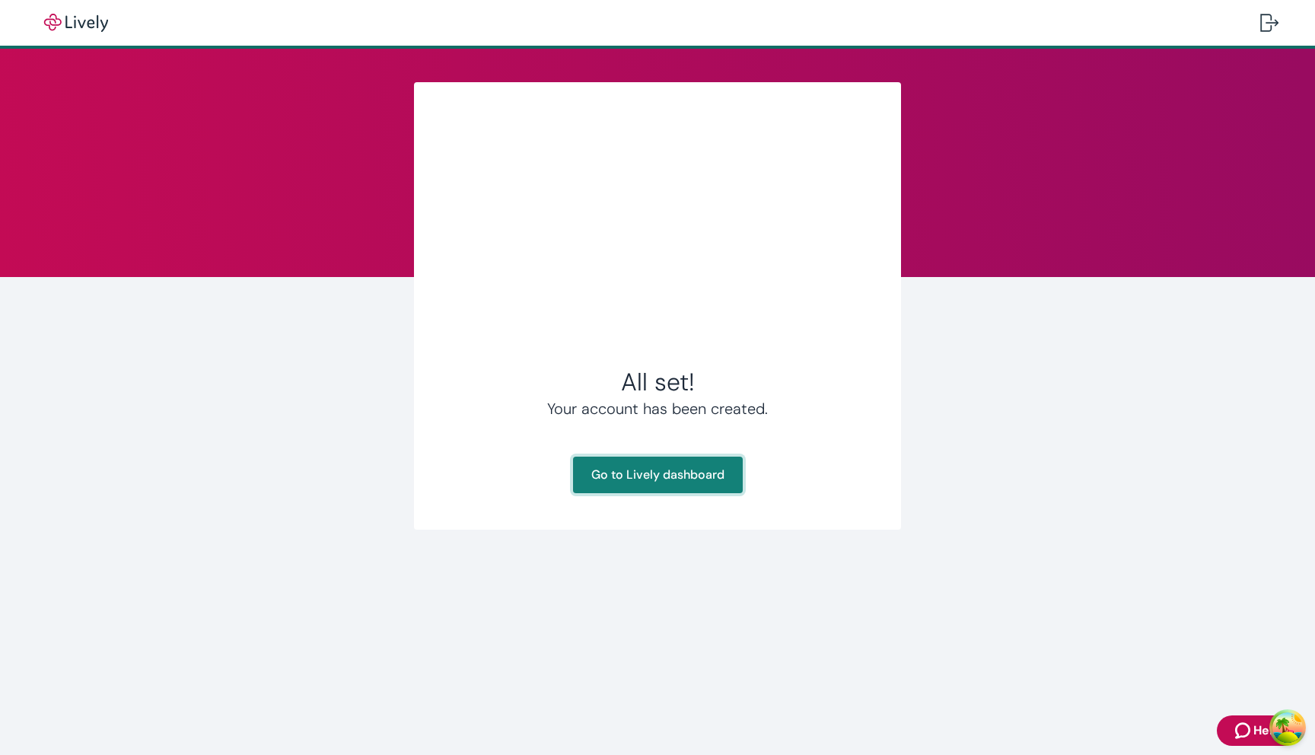
click at [696, 480] on link "Go to Lively dashboard" at bounding box center [658, 475] width 170 height 37
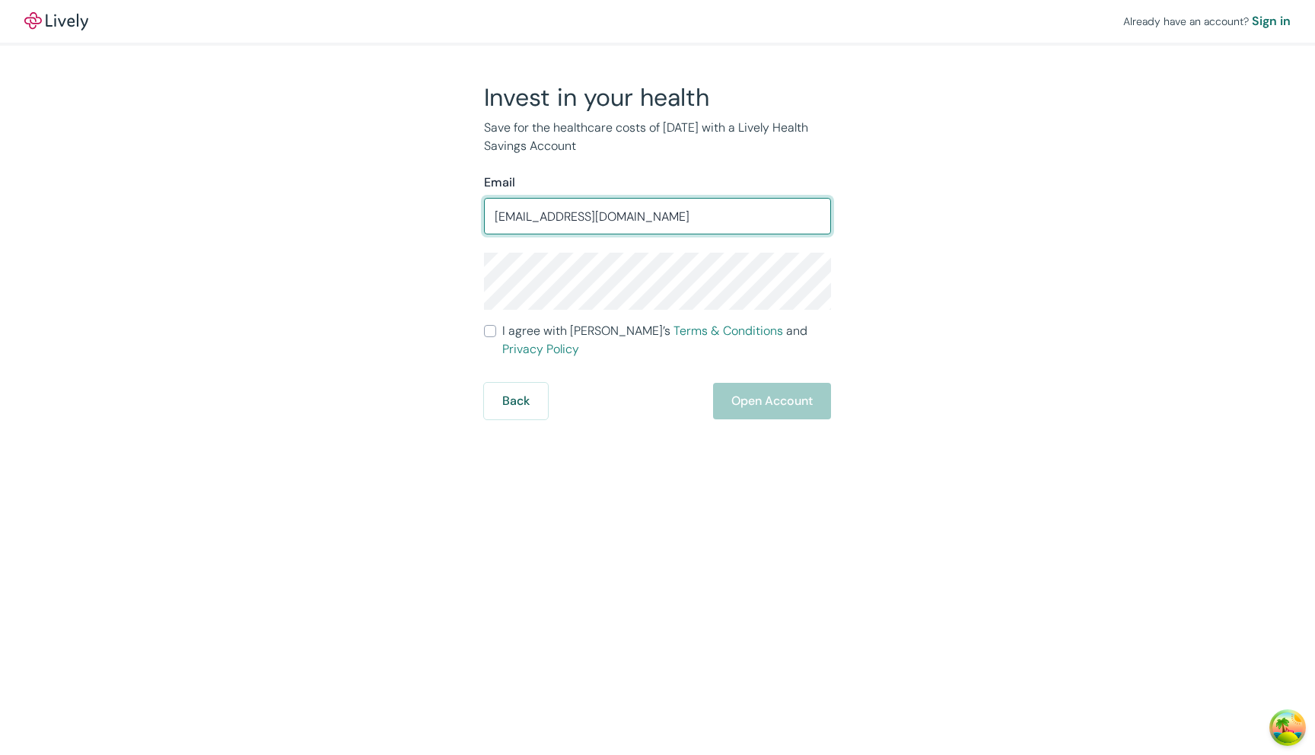
type input "[EMAIL_ADDRESS][DOMAIN_NAME]"
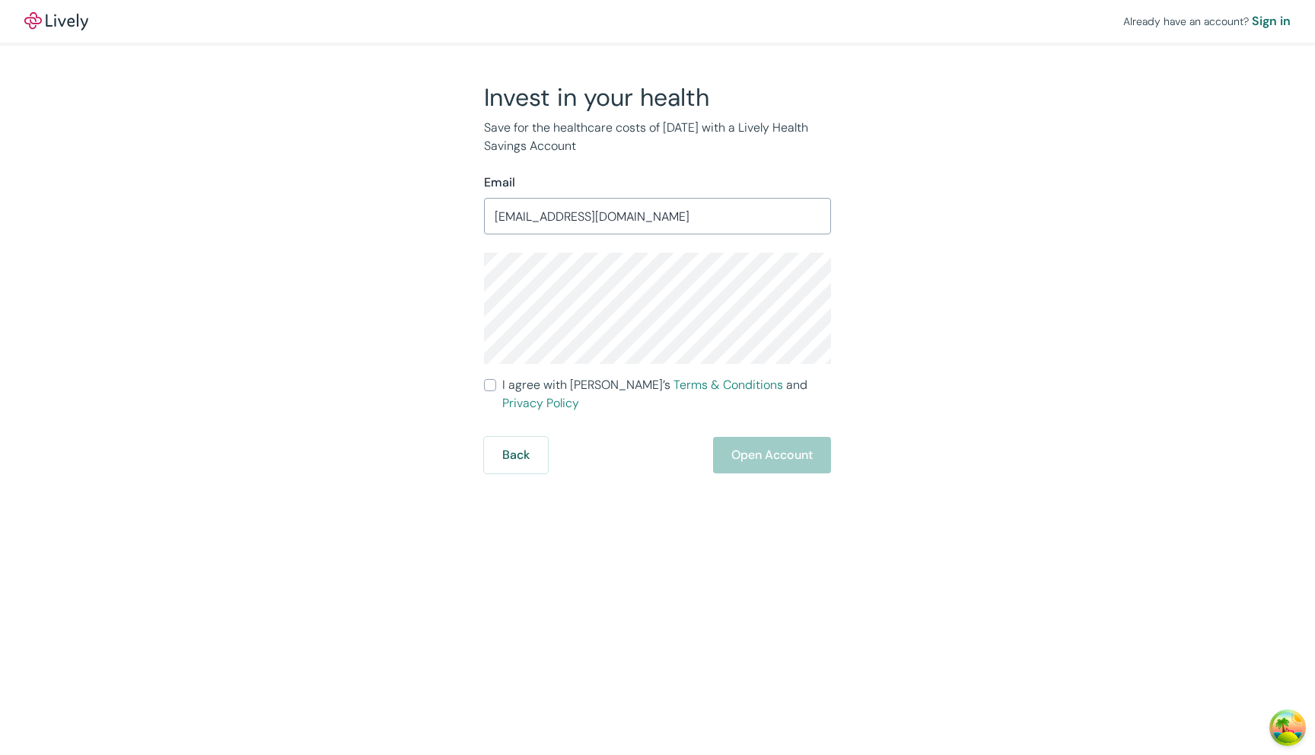
click at [569, 390] on span "I agree with Lively’s Terms & Conditions and Privacy Policy" at bounding box center [666, 394] width 329 height 37
click at [496, 390] on input "I agree with Lively’s Terms & Conditions and Privacy Policy" at bounding box center [490, 385] width 12 height 12
checkbox input "true"
click at [795, 453] on button "Open Account" at bounding box center [772, 455] width 118 height 37
